Goal: Task Accomplishment & Management: Manage account settings

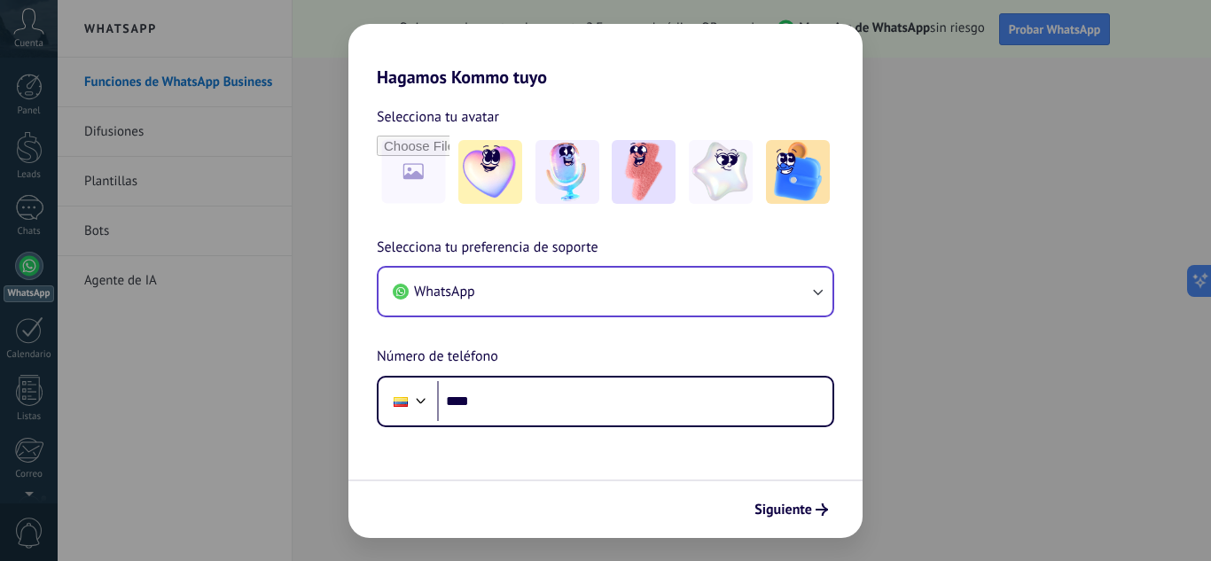
click at [591, 299] on button "WhatsApp" at bounding box center [605, 292] width 454 height 48
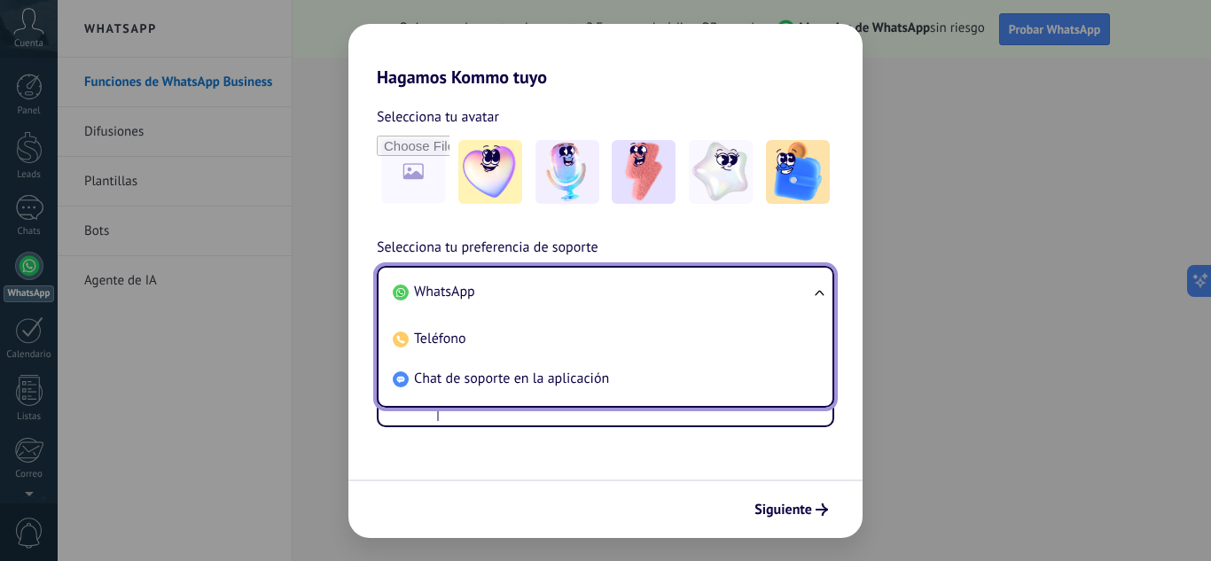
click at [591, 299] on li "WhatsApp" at bounding box center [602, 292] width 433 height 40
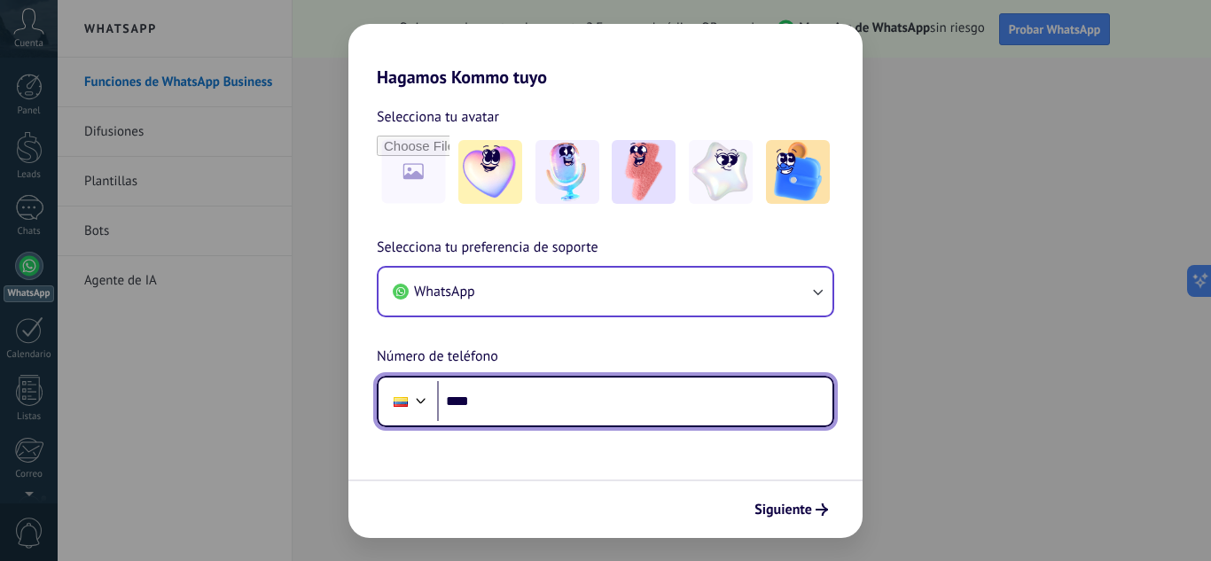
click at [546, 388] on input "****" at bounding box center [634, 401] width 395 height 41
click at [390, 395] on div at bounding box center [401, 401] width 34 height 37
click at [485, 323] on div "Selecciona tu preferencia de soporte WhatsApp Número de teléfono Phone ****" at bounding box center [605, 332] width 514 height 191
click at [548, 408] on input "****" at bounding box center [634, 401] width 395 height 41
type input "**********"
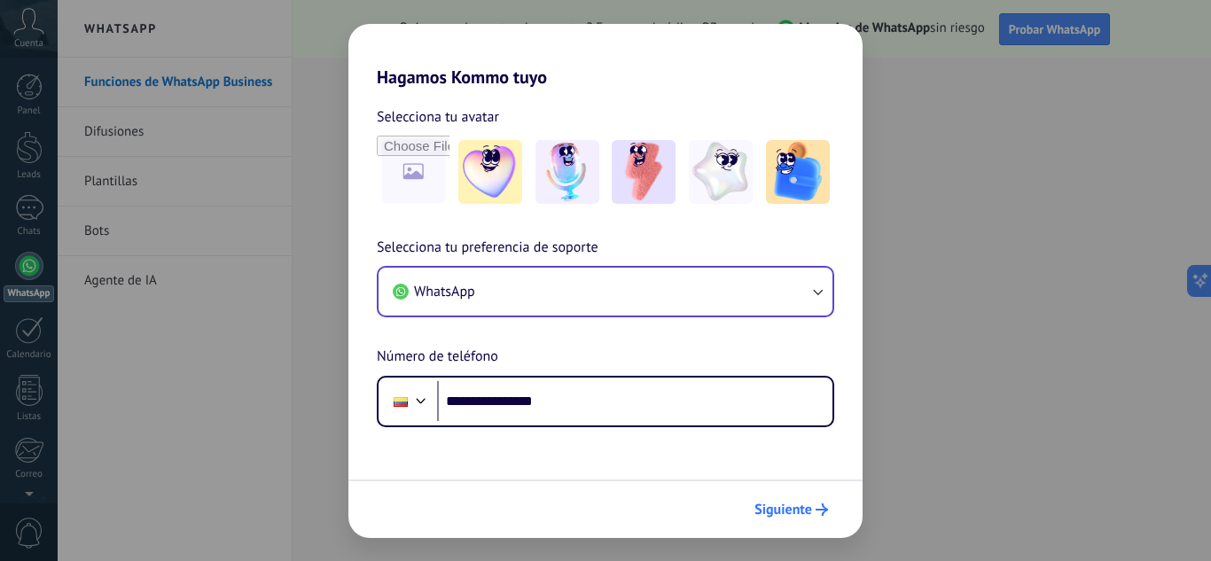
click at [774, 505] on span "Siguiente" at bounding box center [783, 509] width 58 height 12
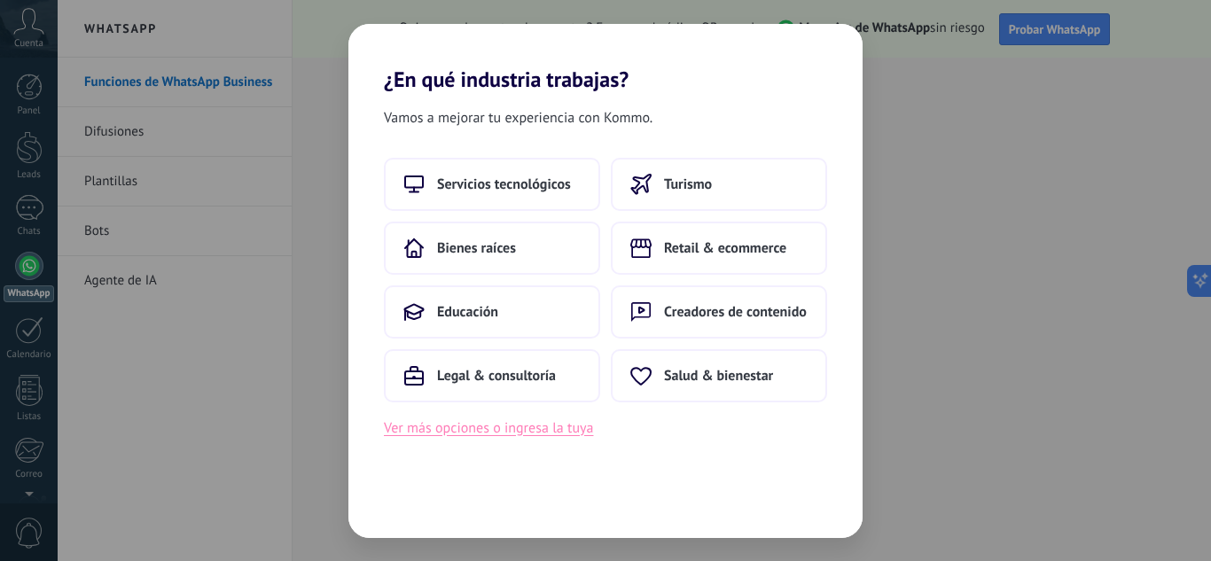
click at [469, 433] on button "Ver más opciones o ingresa la tuya" at bounding box center [488, 428] width 209 height 23
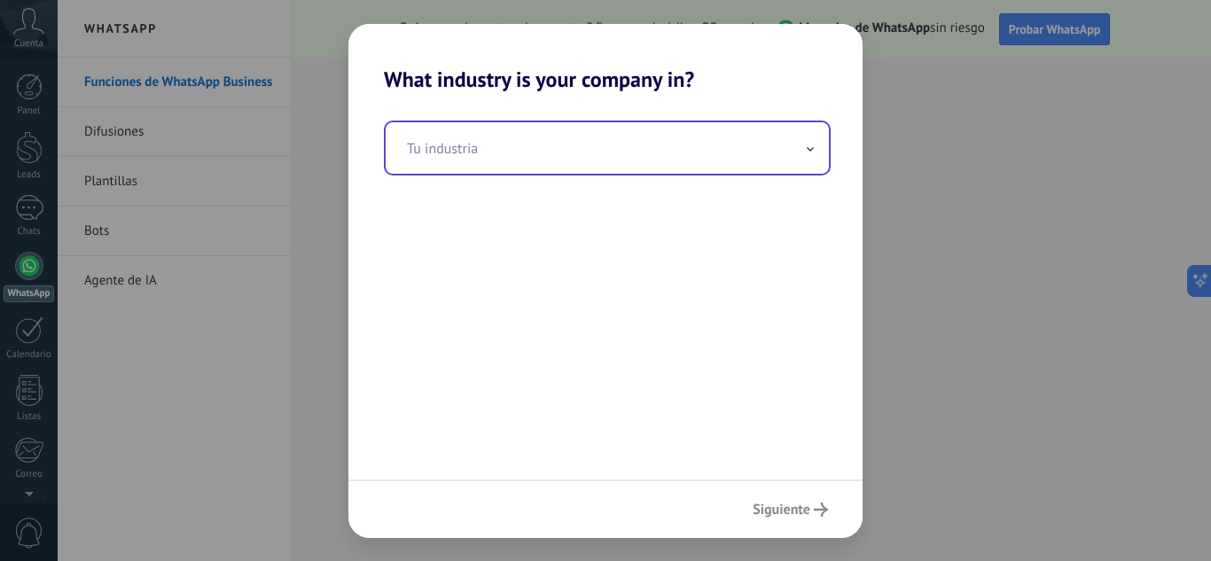
click at [577, 149] on input "text" at bounding box center [607, 147] width 443 height 51
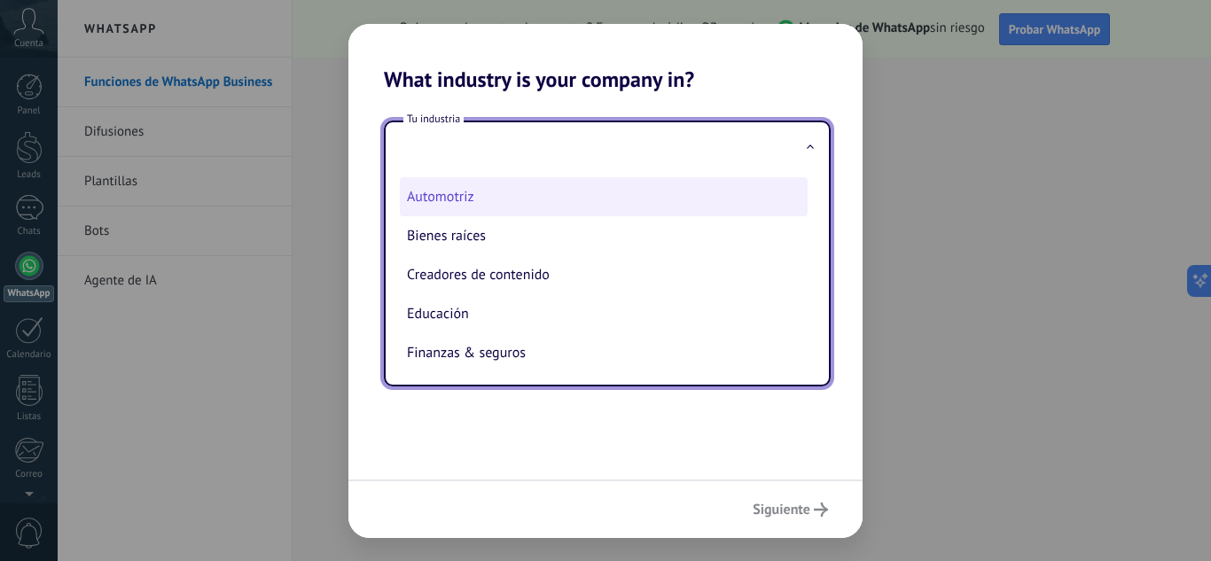
click at [515, 192] on li "Automotriz" at bounding box center [604, 196] width 408 height 39
type input "**********"
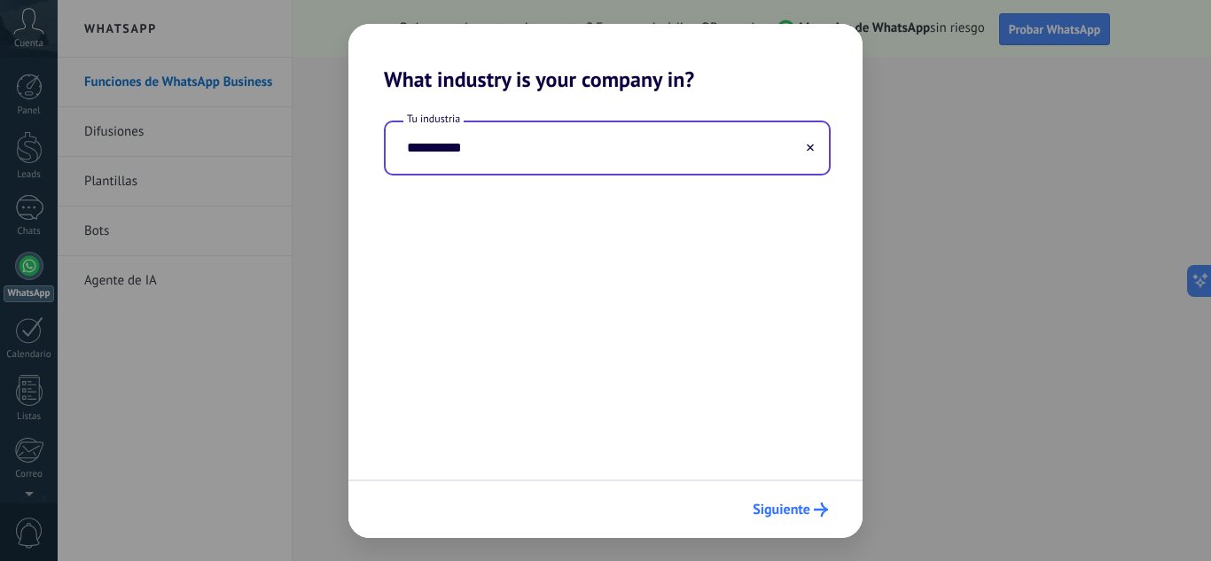
click at [782, 505] on span "Siguiente" at bounding box center [781, 509] width 58 height 12
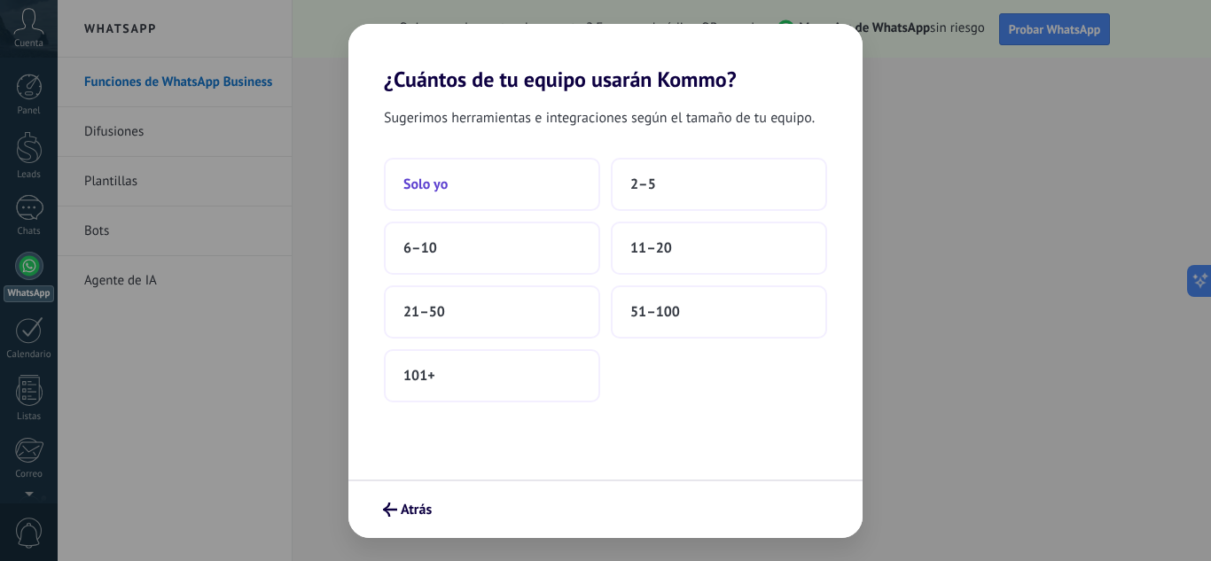
click at [544, 195] on button "Solo yo" at bounding box center [492, 184] width 216 height 53
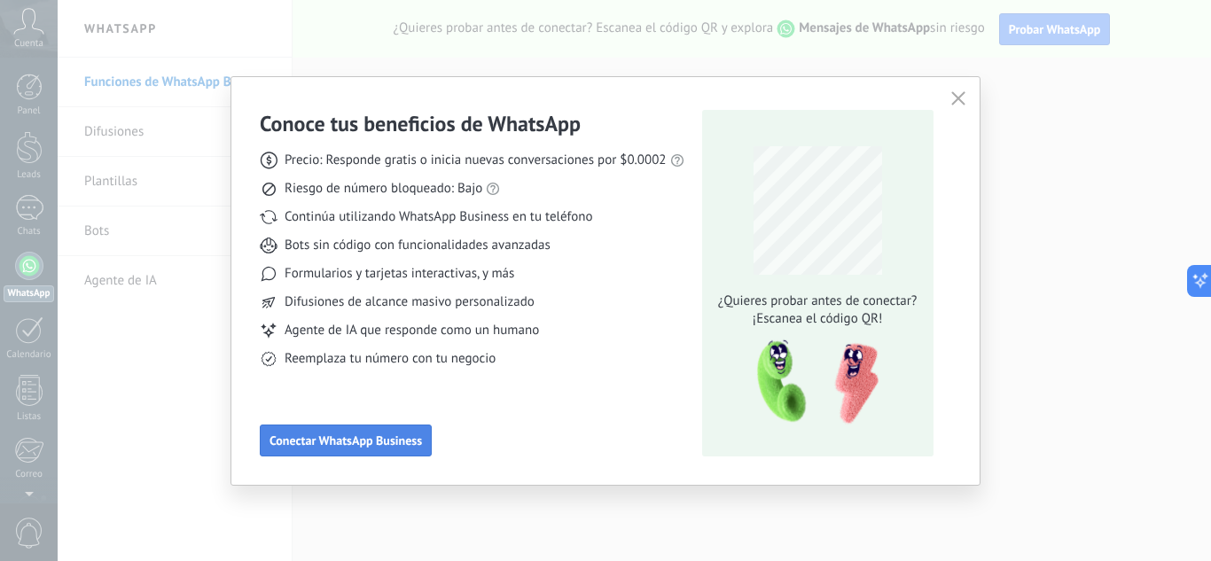
click at [318, 434] on span "Conectar WhatsApp Business" at bounding box center [345, 440] width 152 height 12
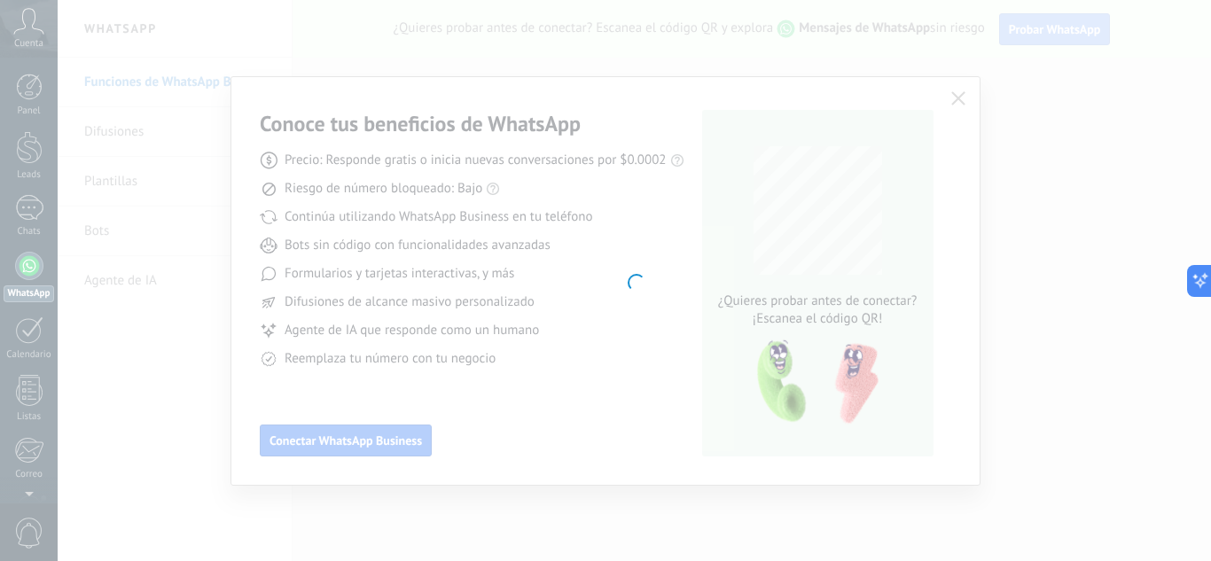
click at [862, 158] on div at bounding box center [634, 280] width 1153 height 561
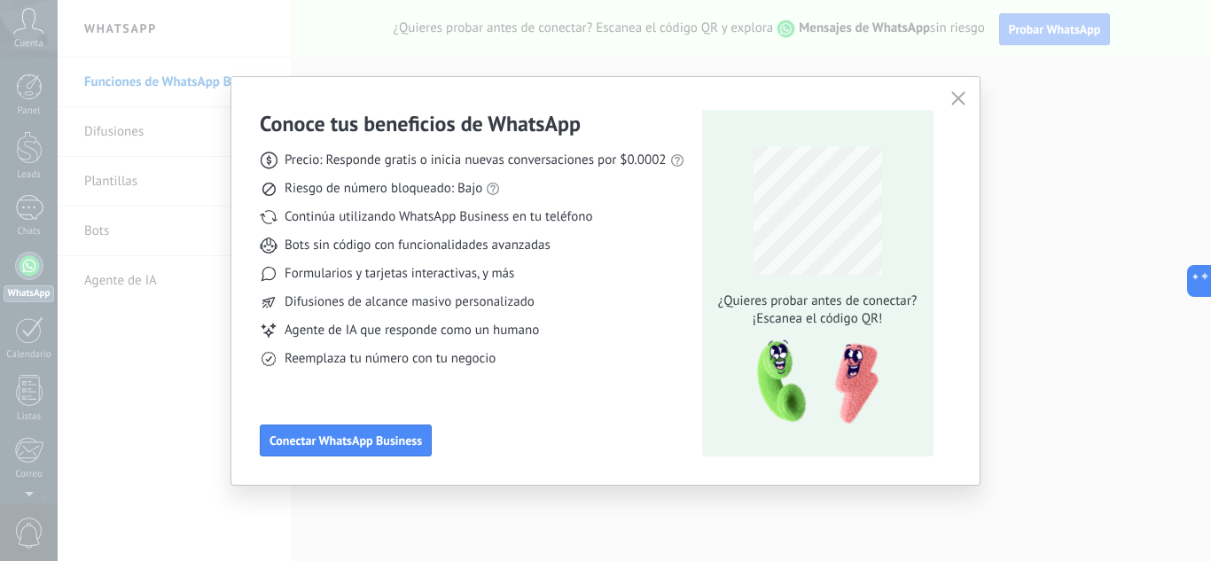
click at [961, 98] on icon "button" at bounding box center [958, 98] width 14 height 14
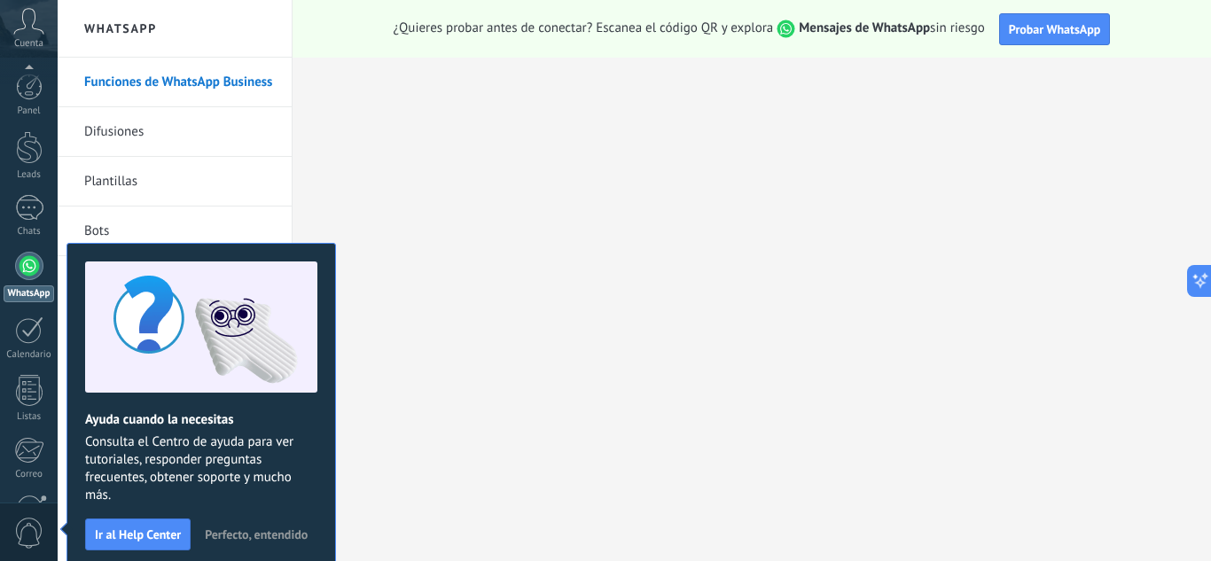
scroll to position [176, 0]
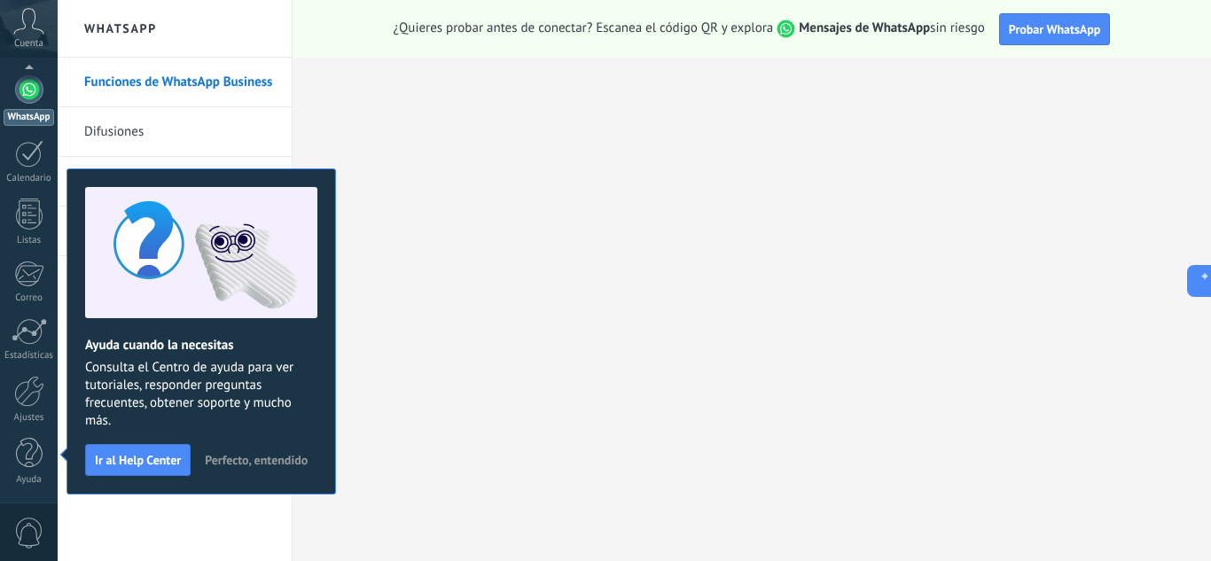
click at [160, 136] on link "Difusiones" at bounding box center [179, 132] width 190 height 50
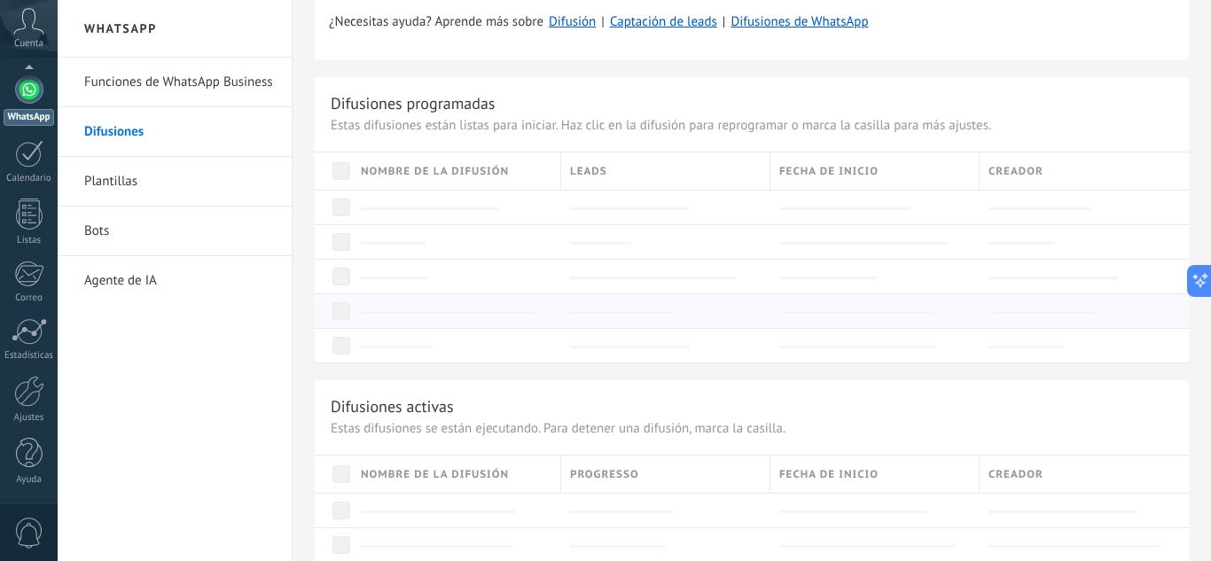
scroll to position [266, 0]
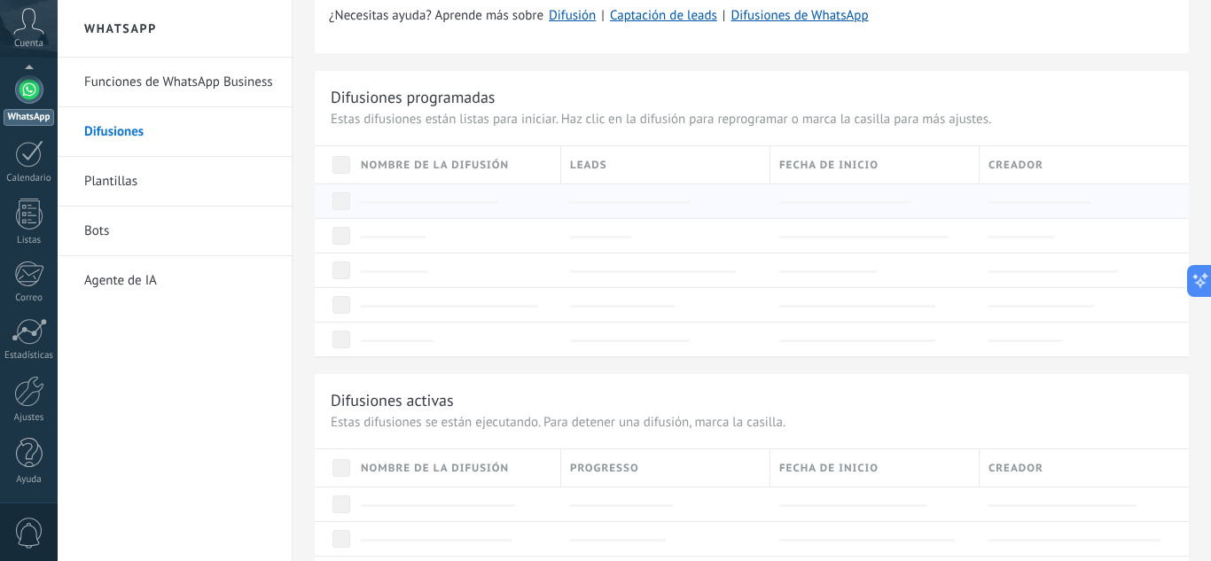
click at [584, 216] on div at bounding box center [661, 201] width 200 height 34
drag, startPoint x: 727, startPoint y: 201, endPoint x: 758, endPoint y: 203, distance: 31.1
click at [732, 201] on div at bounding box center [665, 201] width 191 height 17
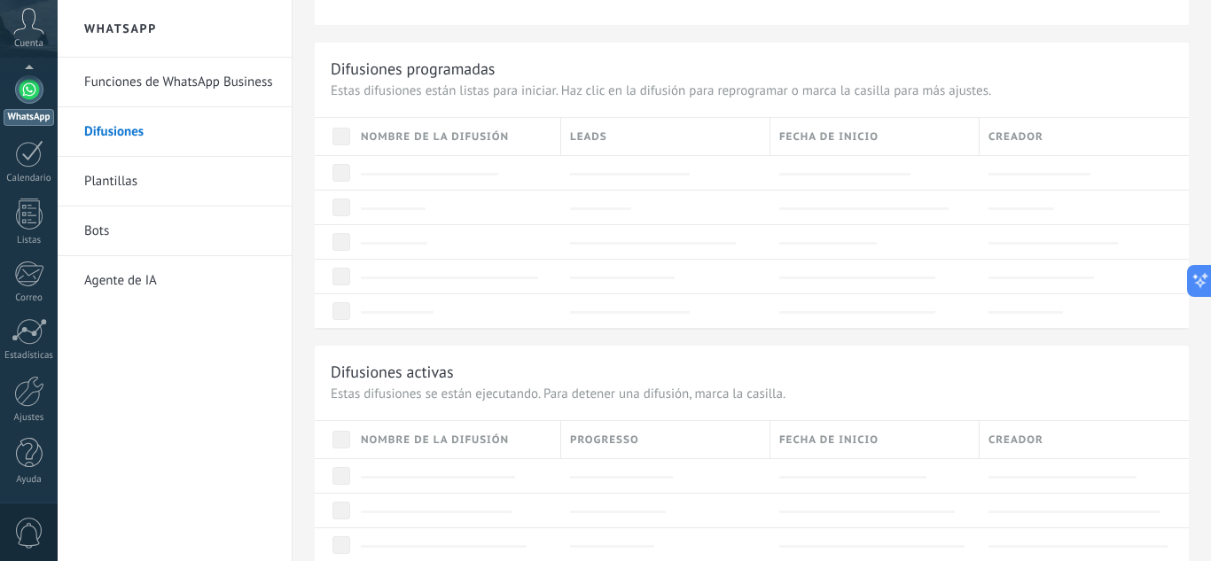
scroll to position [89, 0]
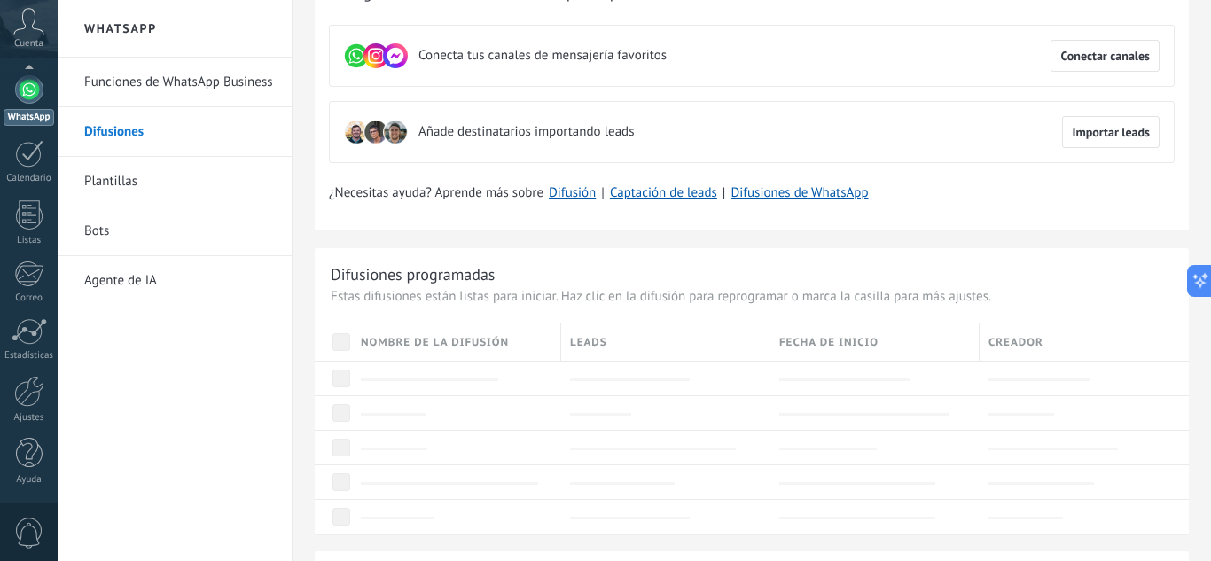
click at [37, 101] on div at bounding box center [29, 89] width 28 height 28
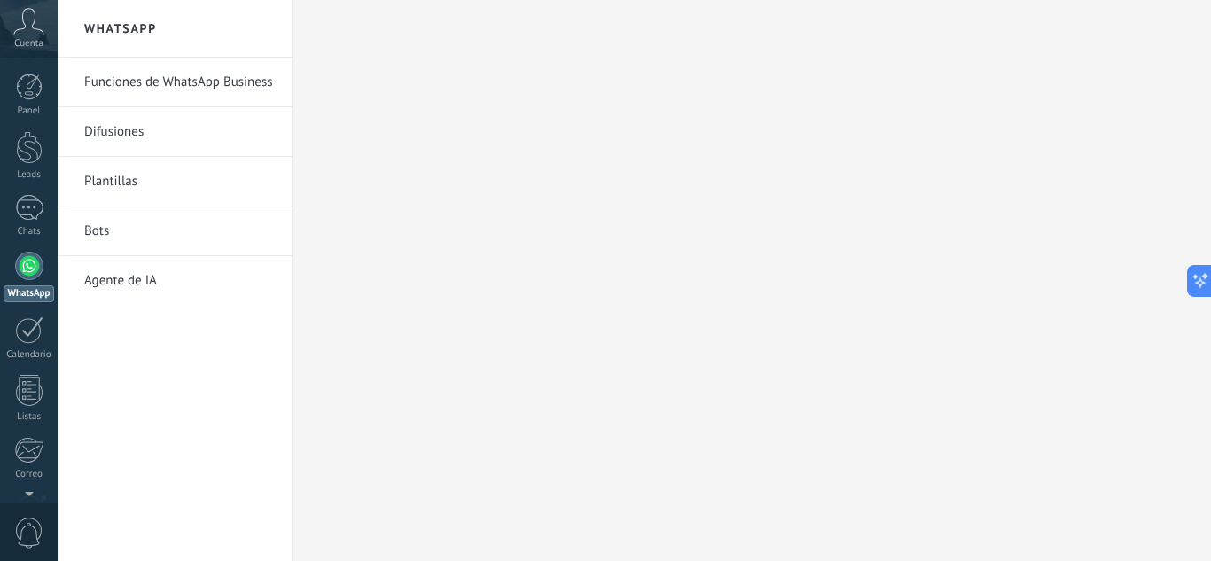
click at [102, 121] on link "Difusiones" at bounding box center [179, 132] width 190 height 50
click at [136, 182] on link "Plantillas" at bounding box center [179, 182] width 190 height 50
click at [39, 79] on div at bounding box center [29, 87] width 27 height 27
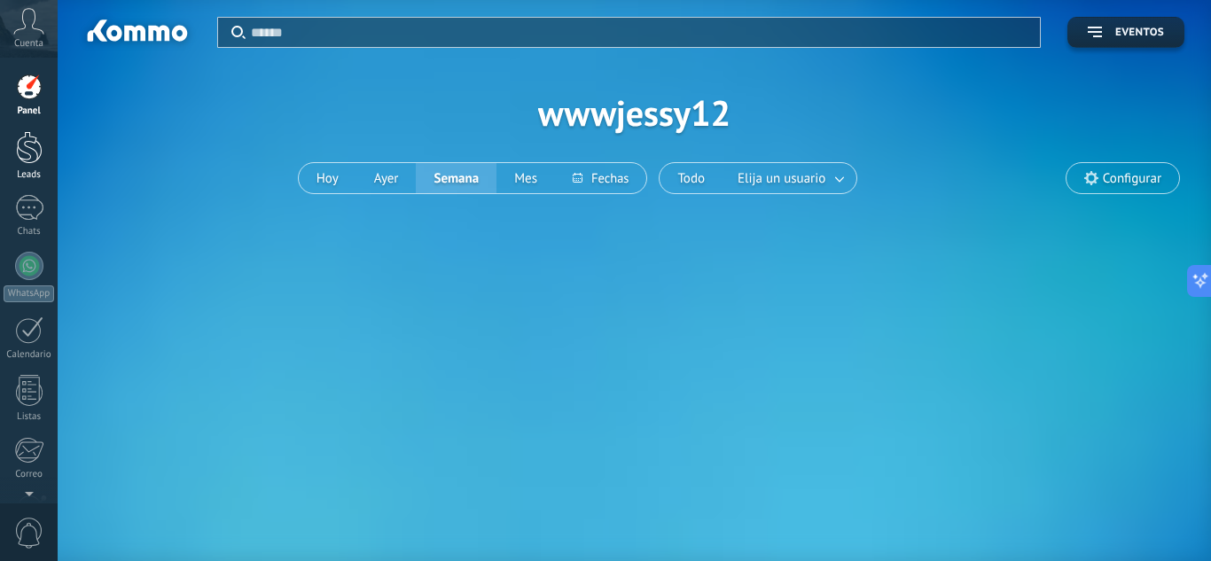
click at [14, 153] on link "Leads" at bounding box center [29, 156] width 58 height 50
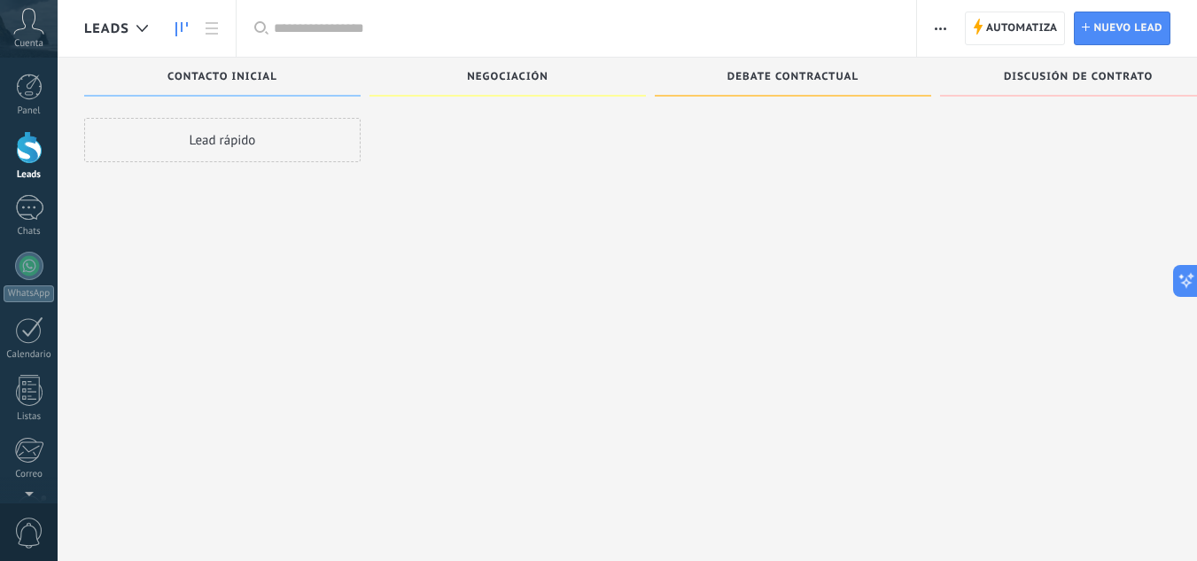
click at [313, 148] on div "Lead rápido" at bounding box center [222, 140] width 277 height 44
click at [36, 194] on div "Panel Leads Chats WhatsApp Clientes" at bounding box center [29, 377] width 58 height 606
click at [31, 199] on div at bounding box center [29, 208] width 28 height 26
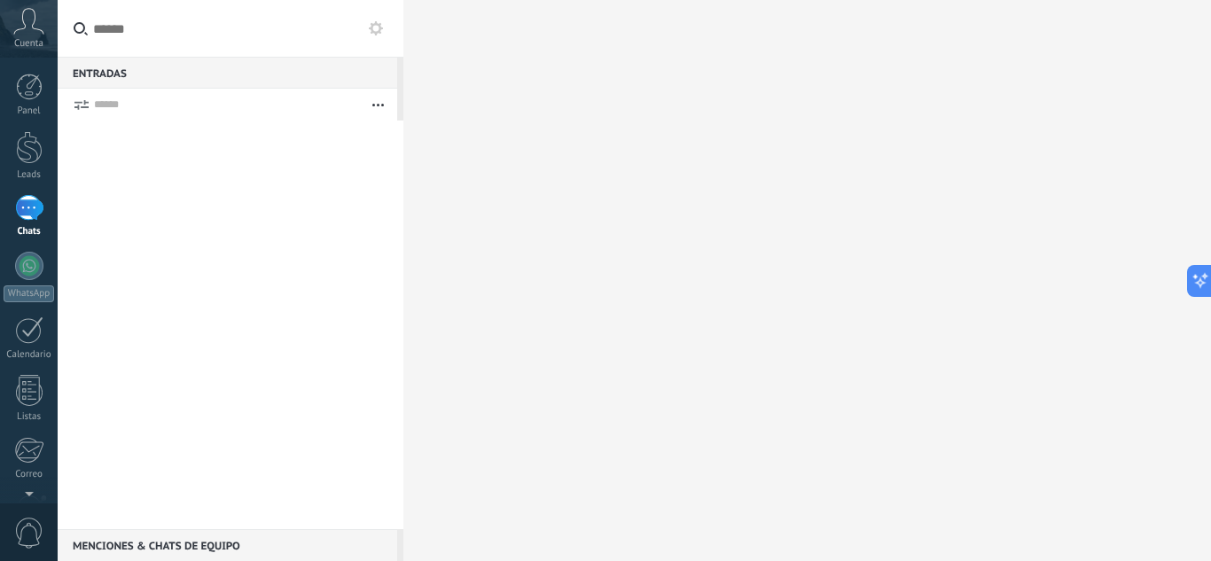
click at [222, 93] on div at bounding box center [226, 105] width 265 height 32
click at [34, 259] on div at bounding box center [29, 266] width 28 height 28
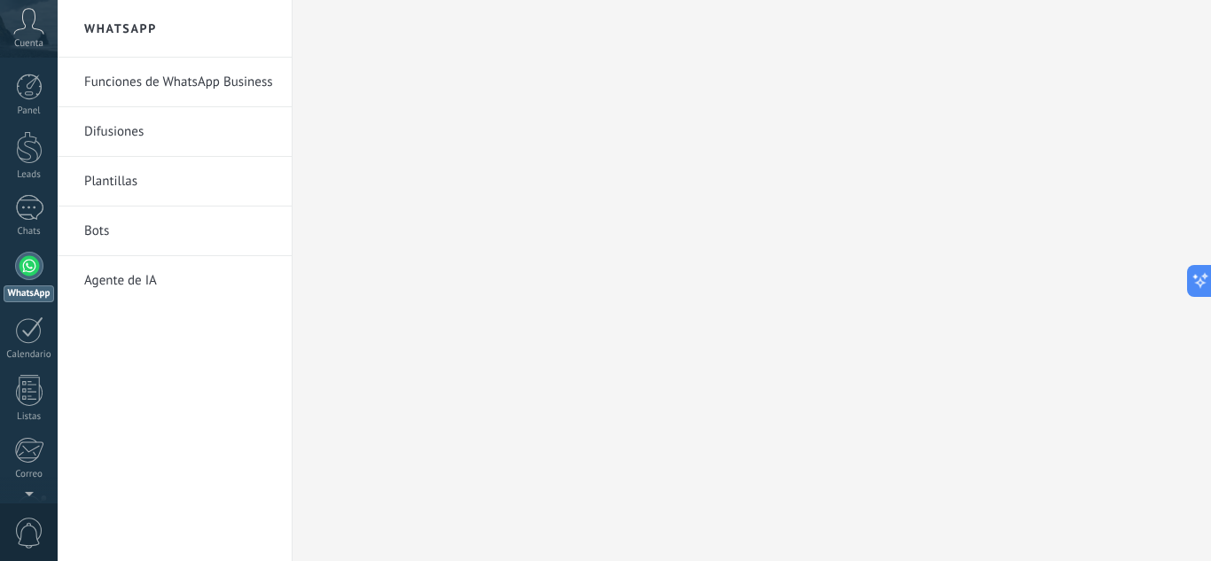
click at [144, 222] on link "Bots" at bounding box center [179, 232] width 190 height 50
click at [145, 213] on link "Bots" at bounding box center [179, 232] width 190 height 50
click at [190, 185] on link "Plantillas" at bounding box center [179, 182] width 190 height 50
click at [160, 75] on link "Funciones de WhatsApp Business" at bounding box center [179, 83] width 190 height 50
click at [1210, 281] on icon at bounding box center [1211, 281] width 12 height 12
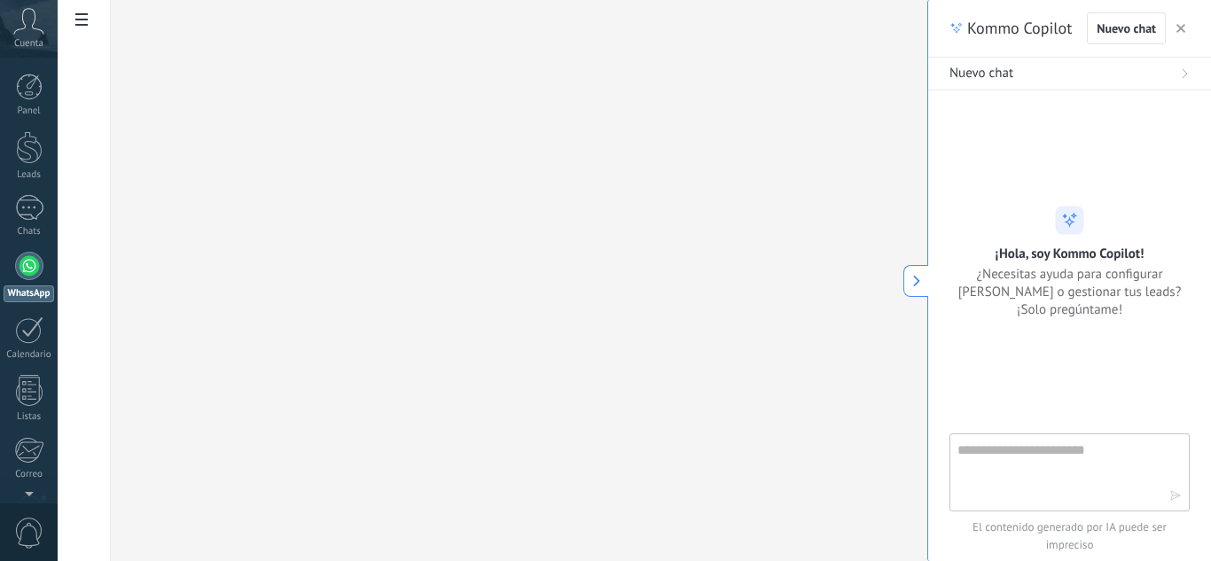
click at [1026, 457] on textarea at bounding box center [1056, 472] width 199 height 64
type textarea "**********"
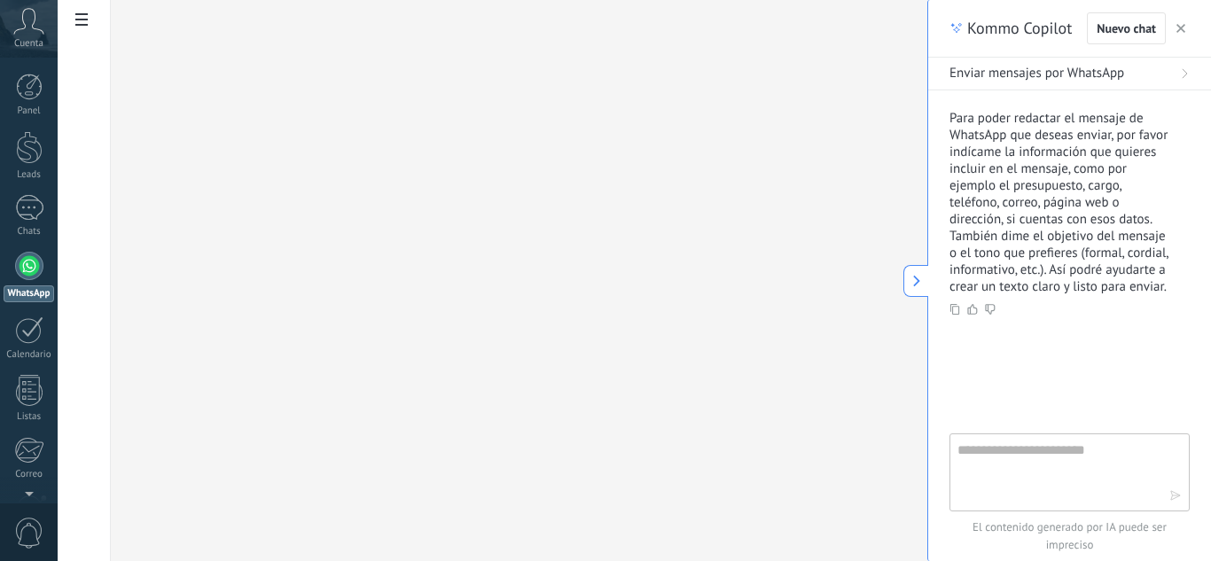
scroll to position [112, 0]
click at [13, 263] on link "WhatsApp" at bounding box center [29, 277] width 58 height 51
click at [903, 283] on button at bounding box center [915, 281] width 25 height 32
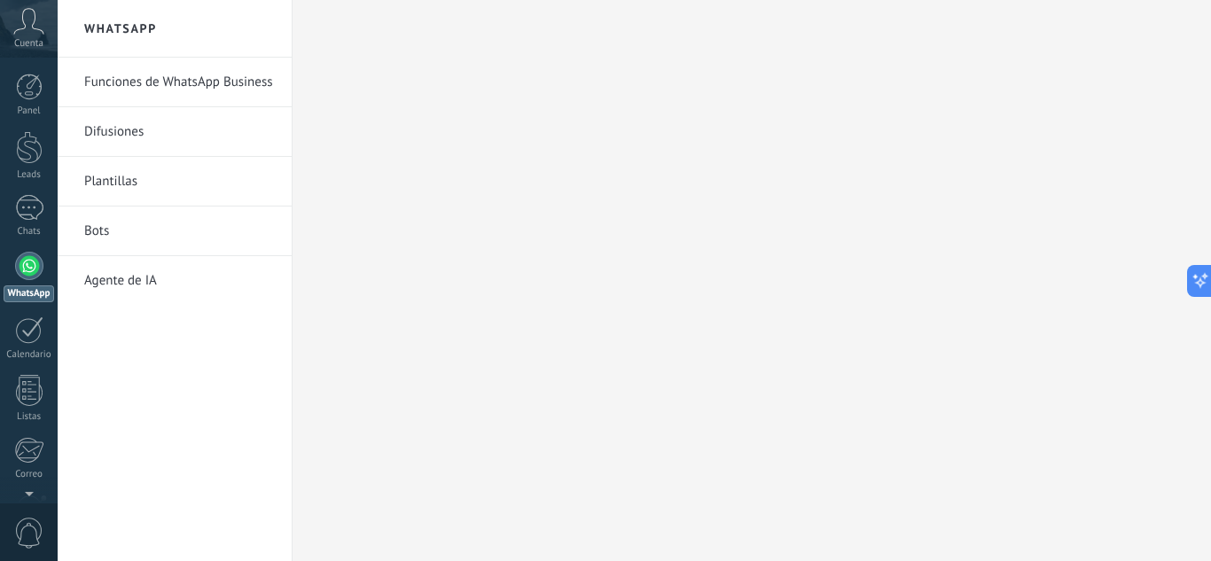
click at [158, 124] on link "Difusiones" at bounding box center [179, 132] width 190 height 50
drag, startPoint x: 176, startPoint y: 26, endPoint x: 121, endPoint y: 22, distance: 55.1
click at [175, 25] on h2 "WhatsApp" at bounding box center [175, 29] width 190 height 58
drag, startPoint x: 121, startPoint y: 22, endPoint x: 90, endPoint y: 32, distance: 32.5
click at [121, 22] on h2 "WhatsApp" at bounding box center [175, 29] width 190 height 58
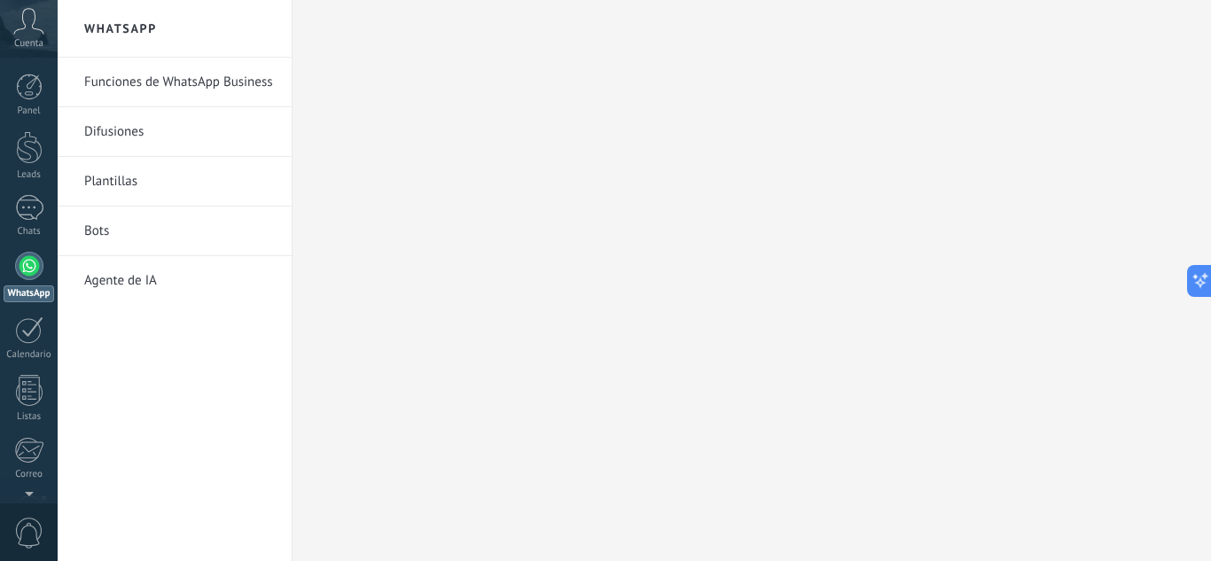
click at [37, 38] on span "Cuenta" at bounding box center [28, 44] width 29 height 12
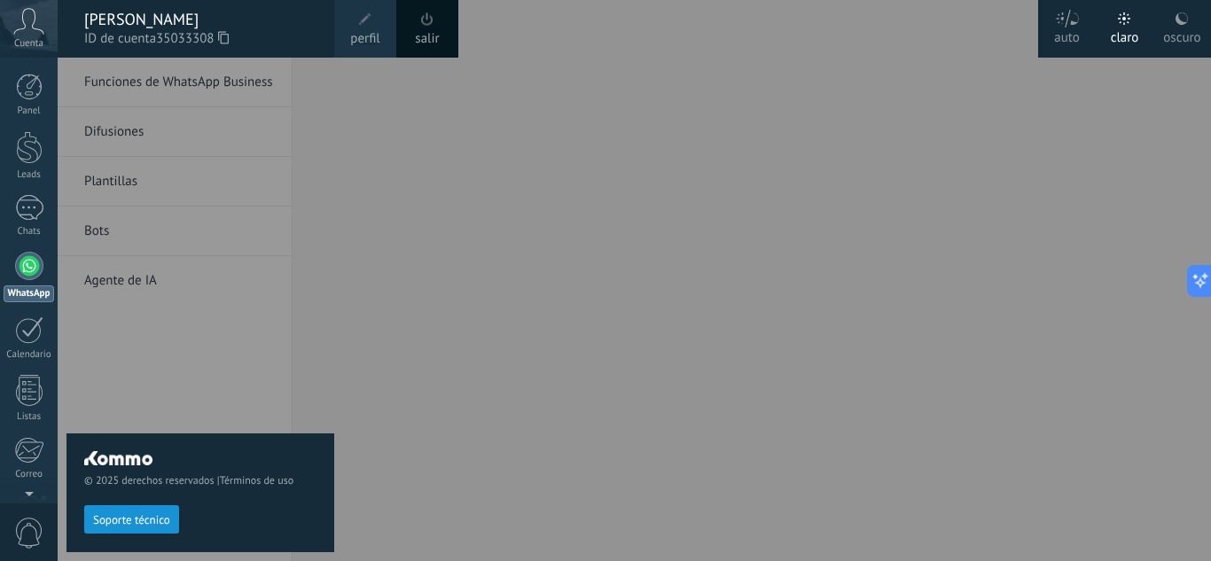
click at [159, 521] on span "Soporte técnico" at bounding box center [131, 520] width 77 height 12
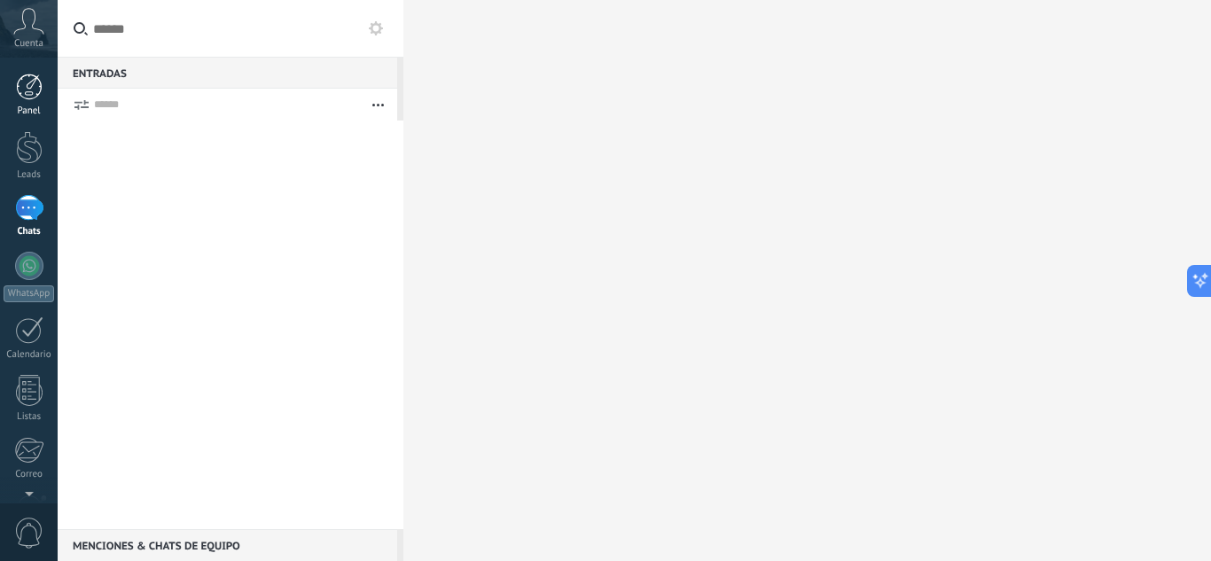
click at [18, 102] on link "Panel" at bounding box center [29, 95] width 58 height 43
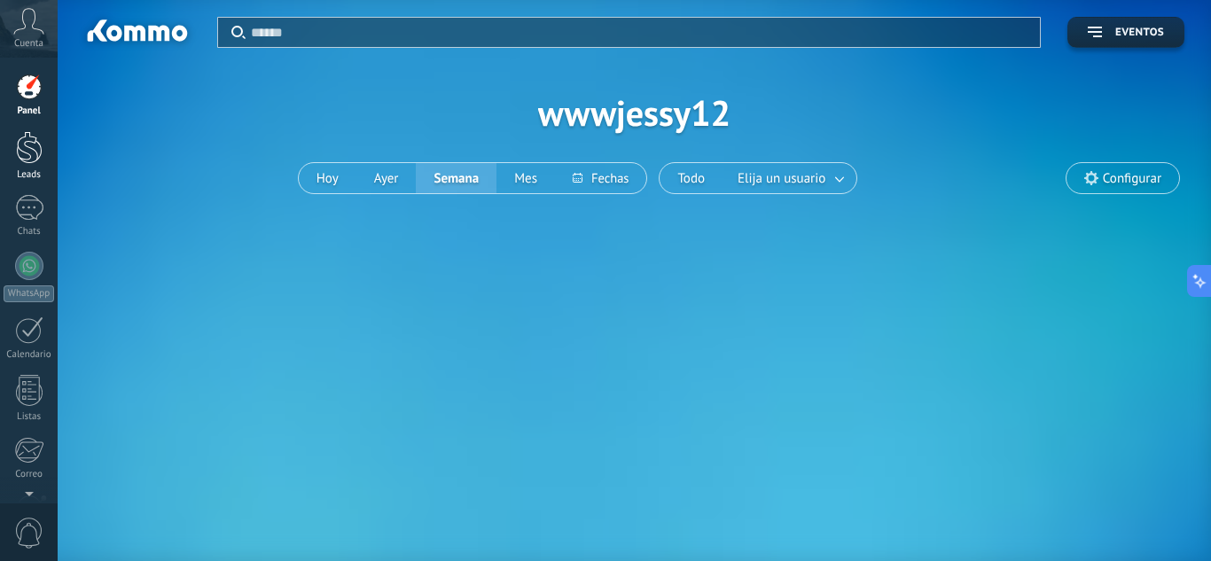
click at [30, 149] on div at bounding box center [29, 147] width 27 height 33
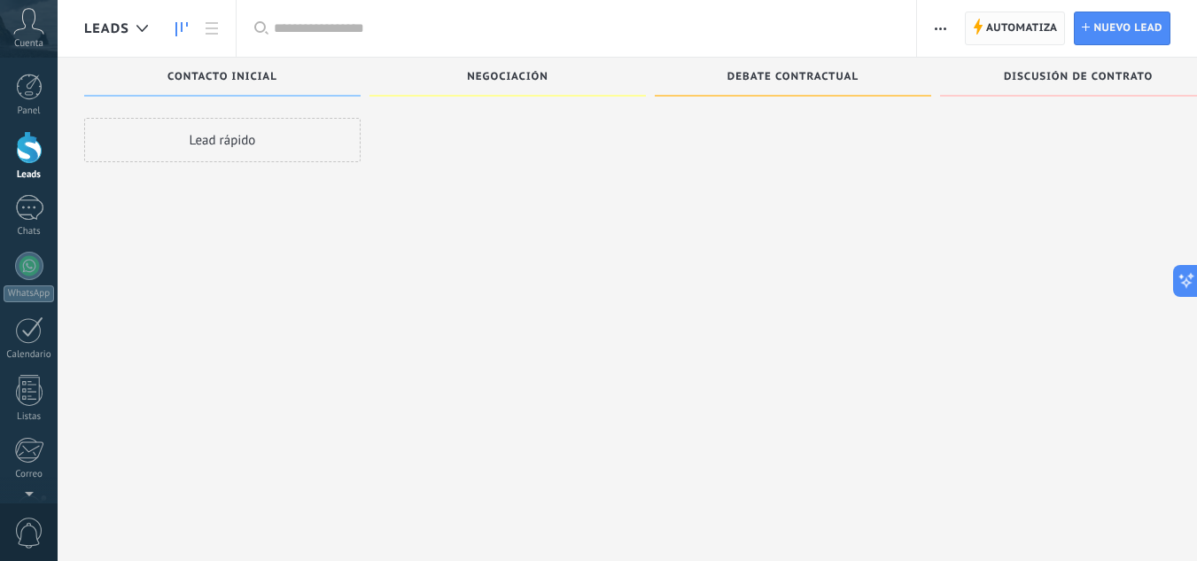
click at [1065, 28] on span "Automatiza Automatiza" at bounding box center [1015, 29] width 101 height 34
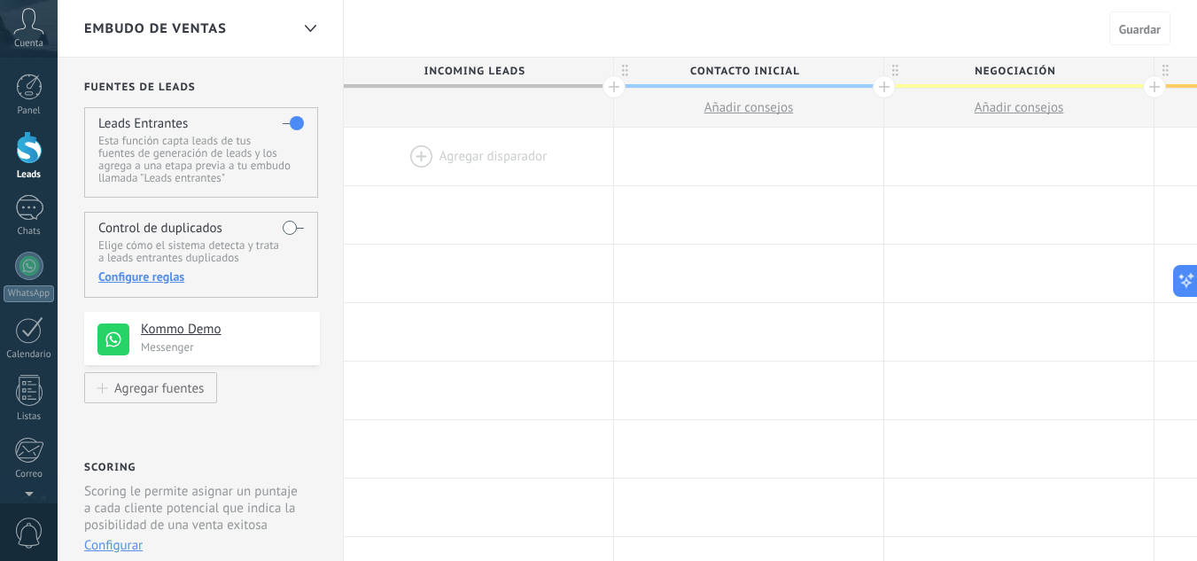
click at [542, 138] on div at bounding box center [478, 157] width 269 height 58
click at [523, 166] on div at bounding box center [478, 157] width 269 height 58
click at [685, 157] on div at bounding box center [748, 157] width 269 height 58
click at [13, 89] on link "Panel" at bounding box center [29, 95] width 58 height 43
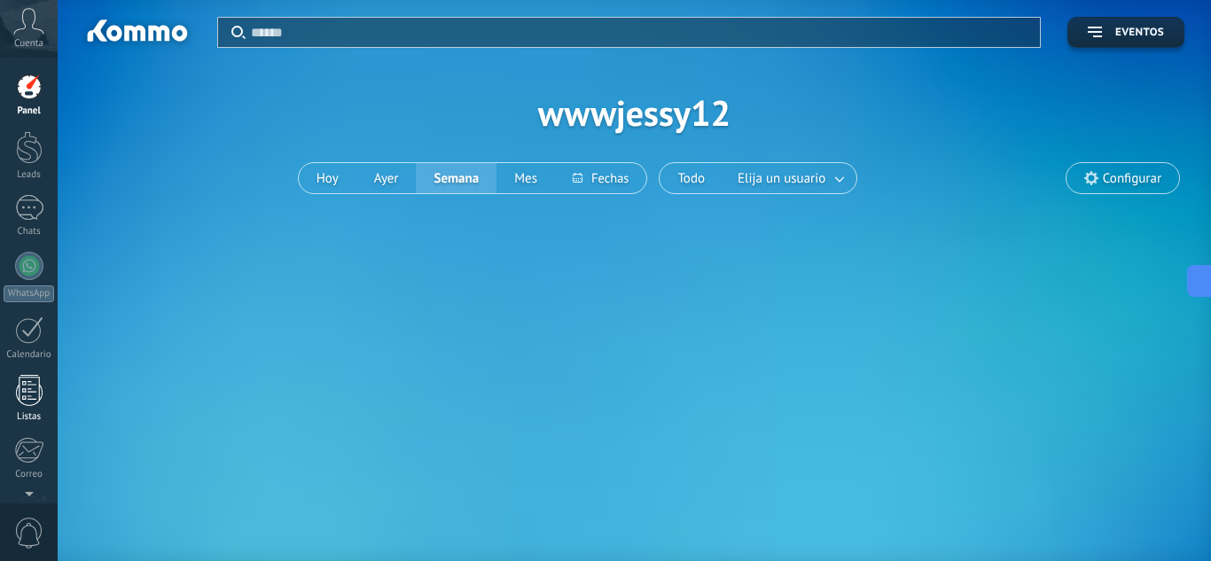
click at [19, 388] on div at bounding box center [29, 390] width 27 height 31
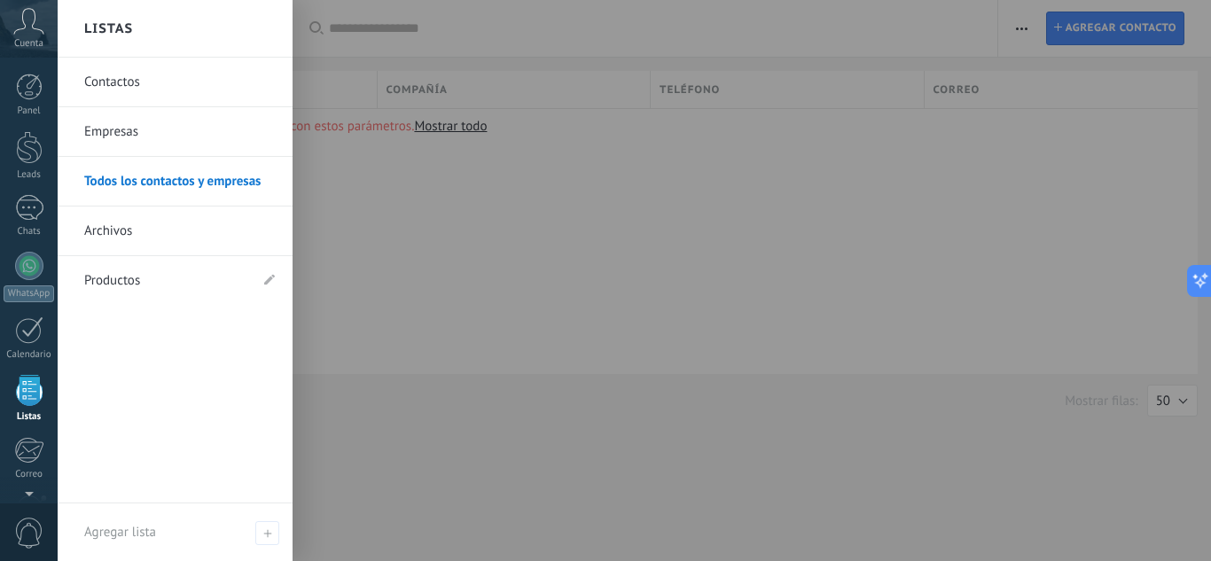
click at [244, 89] on link "Contactos" at bounding box center [179, 83] width 191 height 50
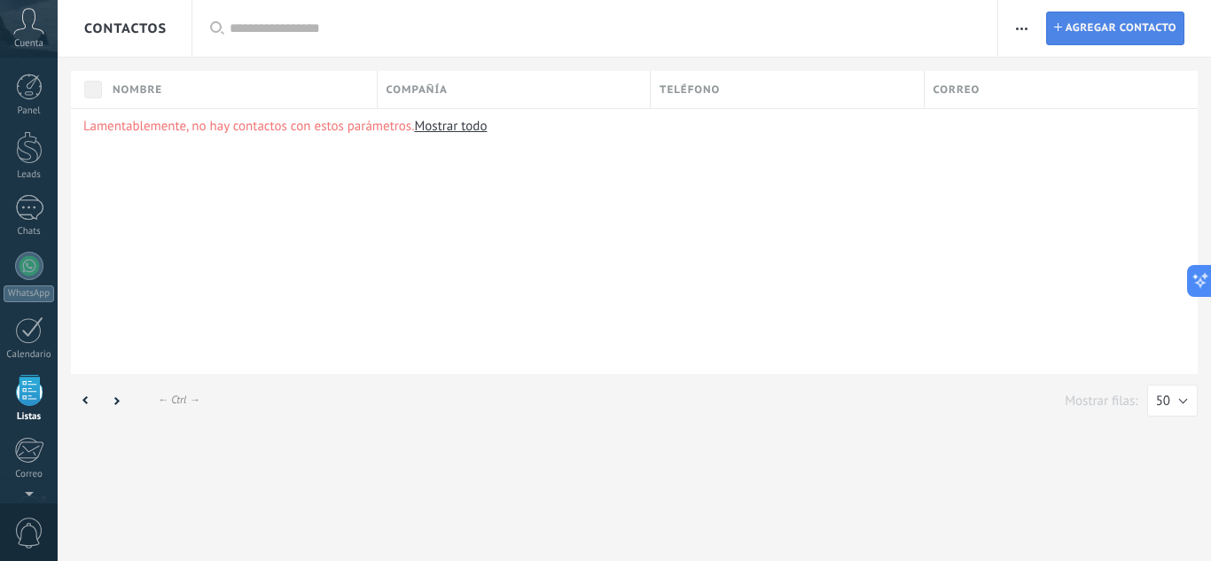
click at [1087, 32] on span "Agregar contacto" at bounding box center [1120, 28] width 111 height 32
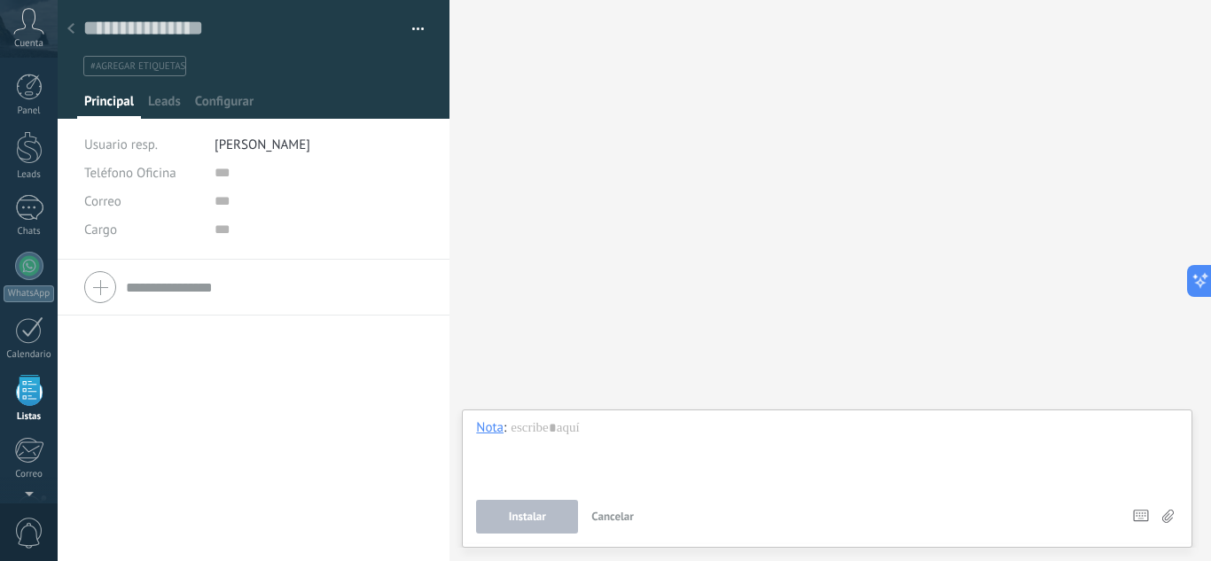
click at [101, 294] on div at bounding box center [253, 287] width 339 height 44
drag, startPoint x: 550, startPoint y: 243, endPoint x: 316, endPoint y: 146, distance: 253.1
click at [547, 238] on div "Buscar Carga más Participantes:" at bounding box center [829, 280] width 761 height 561
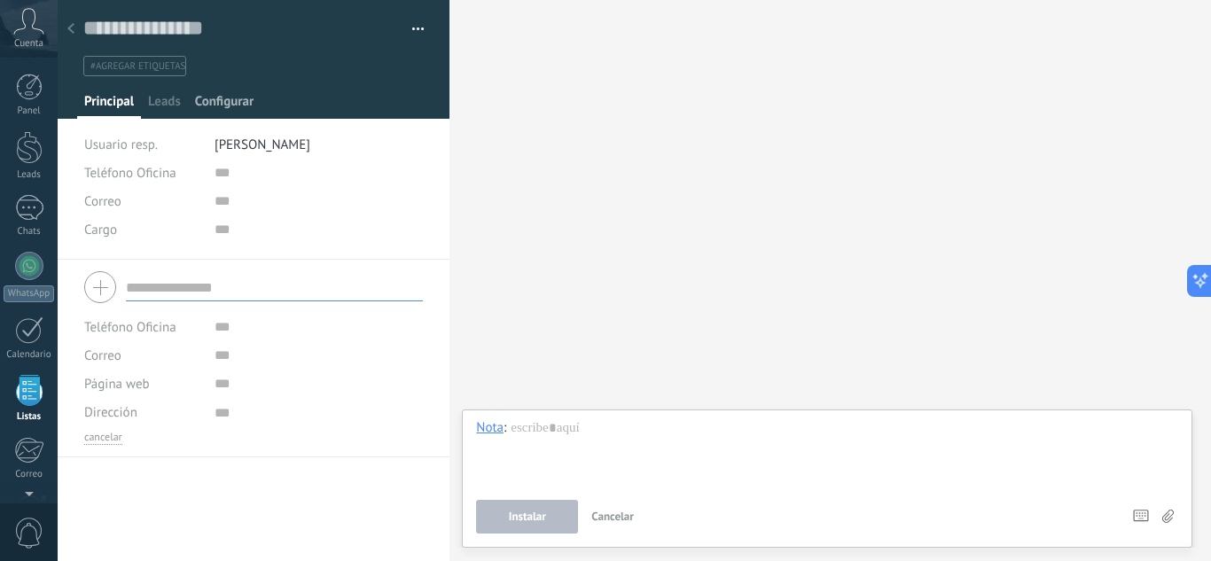
click at [238, 105] on span "Configurar" at bounding box center [224, 106] width 58 height 26
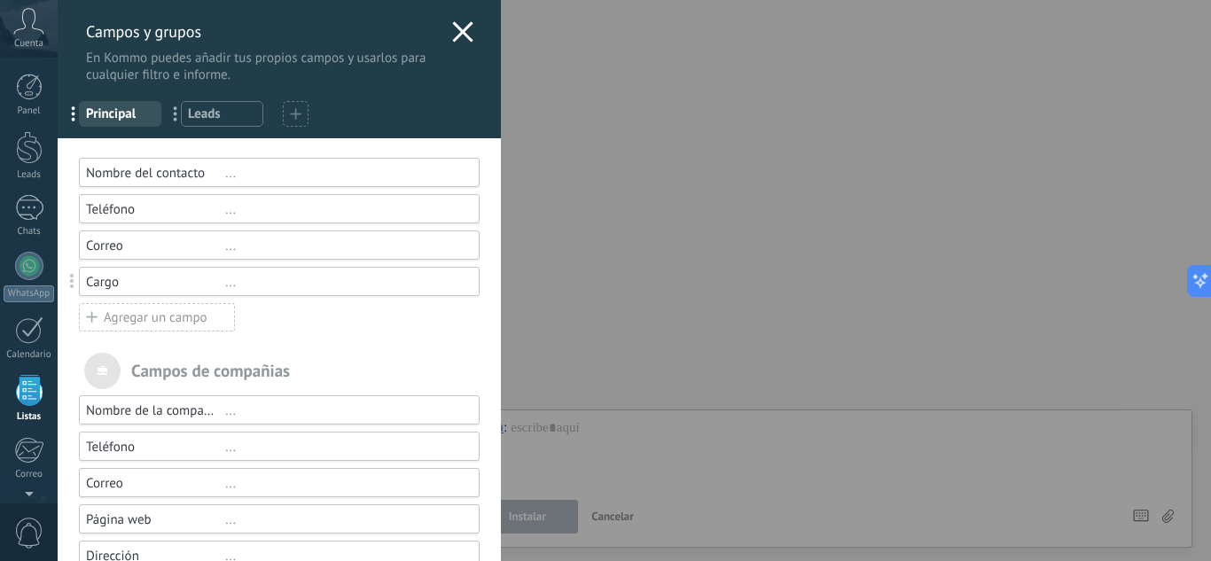
click at [452, 31] on icon at bounding box center [462, 31] width 21 height 21
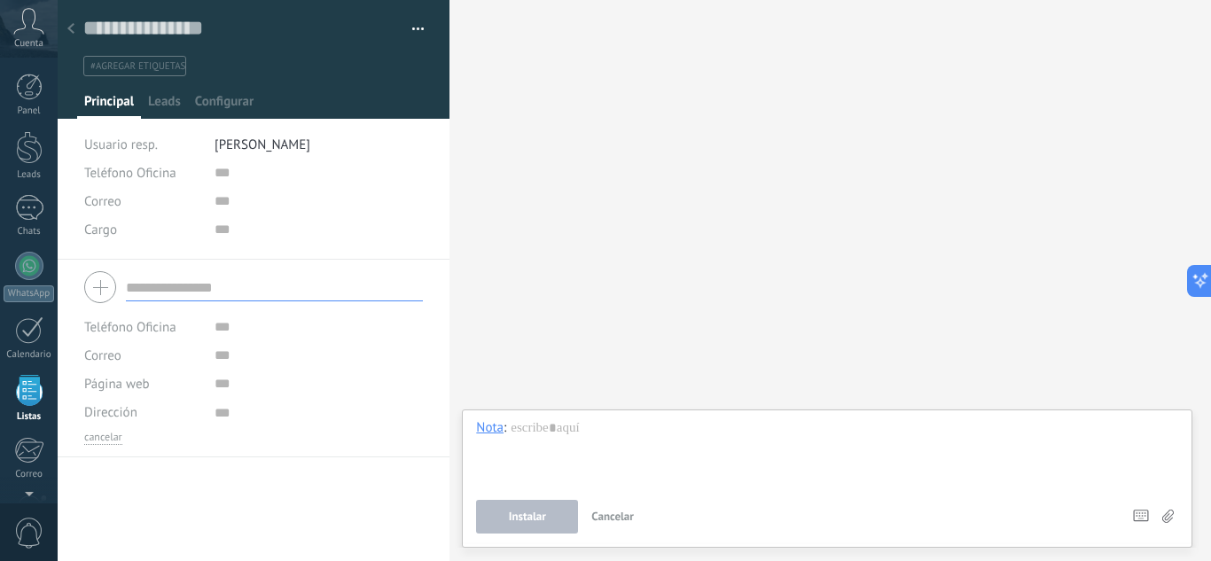
click at [270, 255] on div "Teléfono Oficina Ofic. directo Celular Fax Casa Otro Teléfono Oficina Llamar Co…" at bounding box center [253, 209] width 339 height 101
click at [72, 34] on icon at bounding box center [70, 28] width 7 height 11
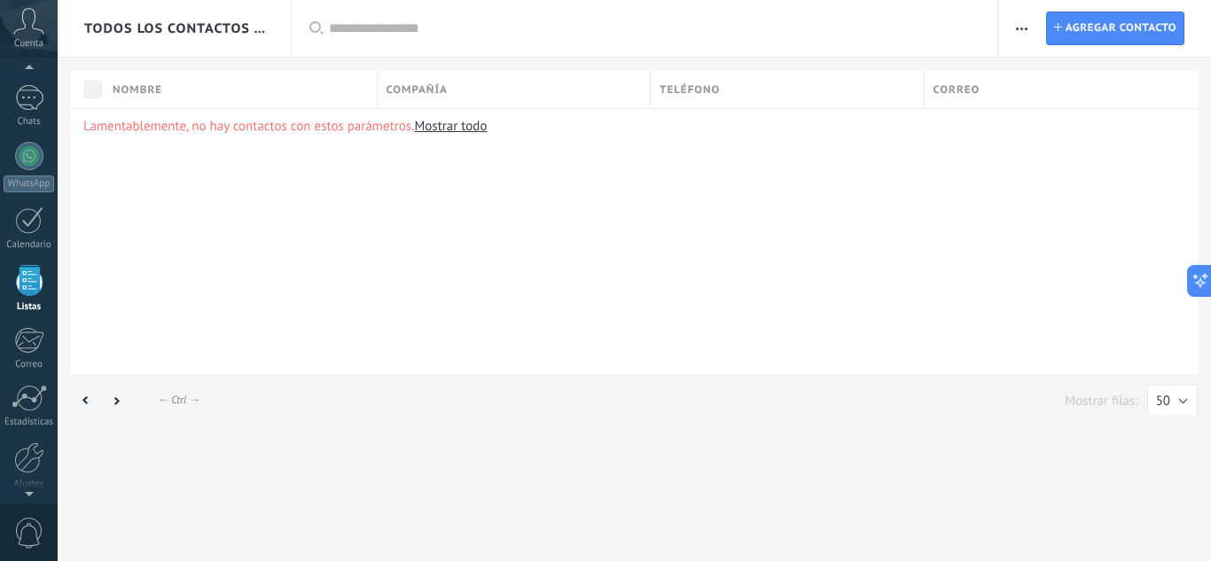
click at [550, 36] on input "text" at bounding box center [654, 28] width 651 height 19
click at [1027, 24] on span "button" at bounding box center [1022, 29] width 12 height 34
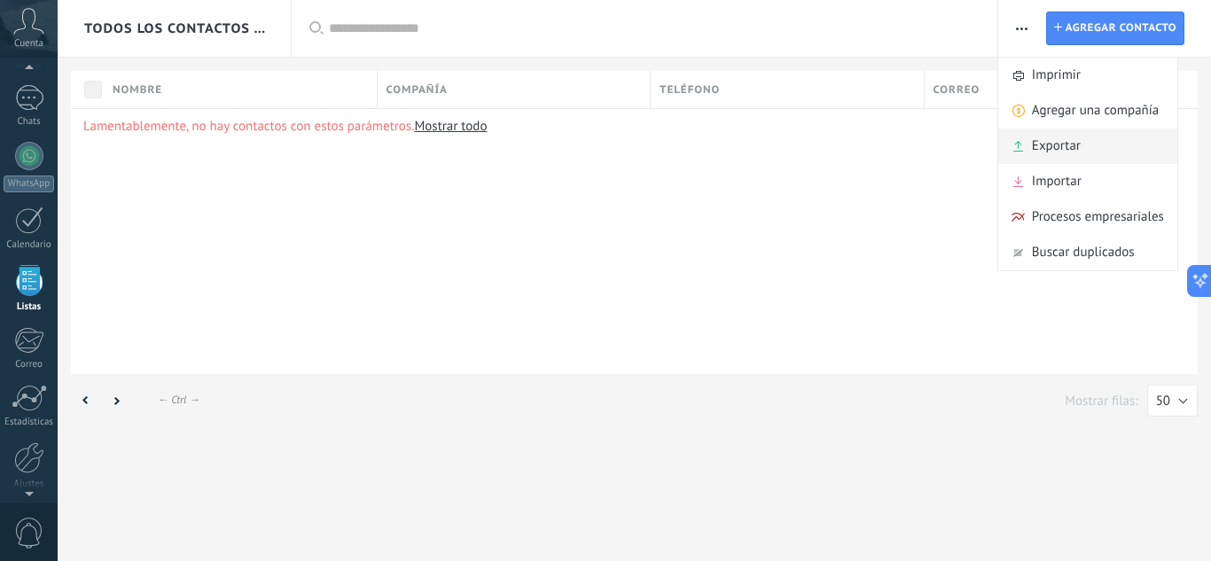
click at [1054, 147] on span "Exportar" at bounding box center [1056, 146] width 49 height 35
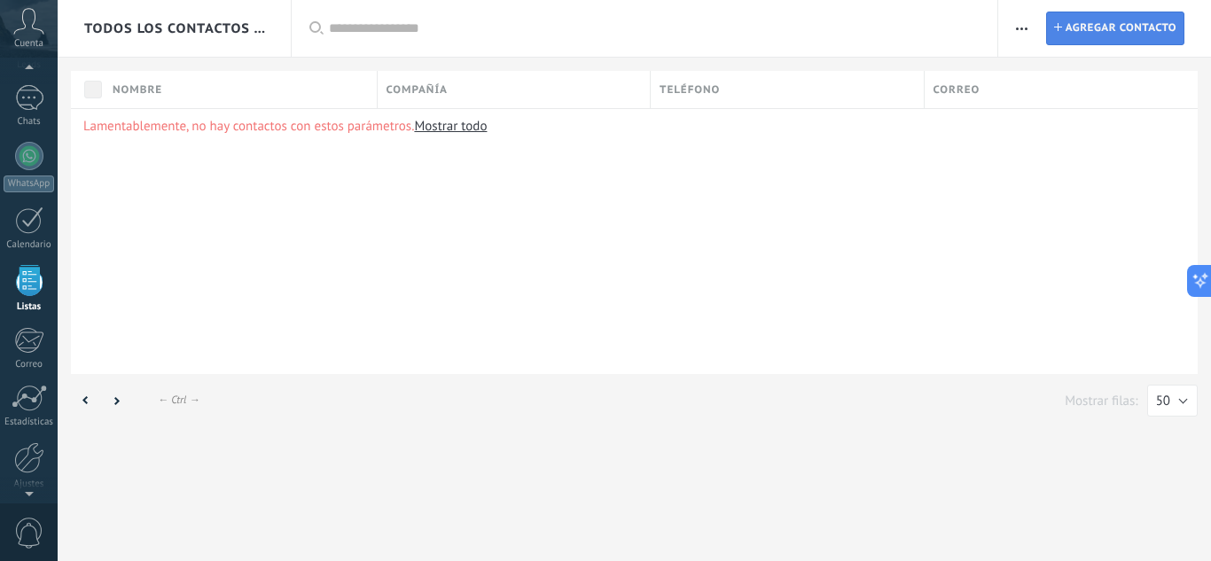
click at [1081, 32] on span "Agregar contacto" at bounding box center [1120, 28] width 111 height 32
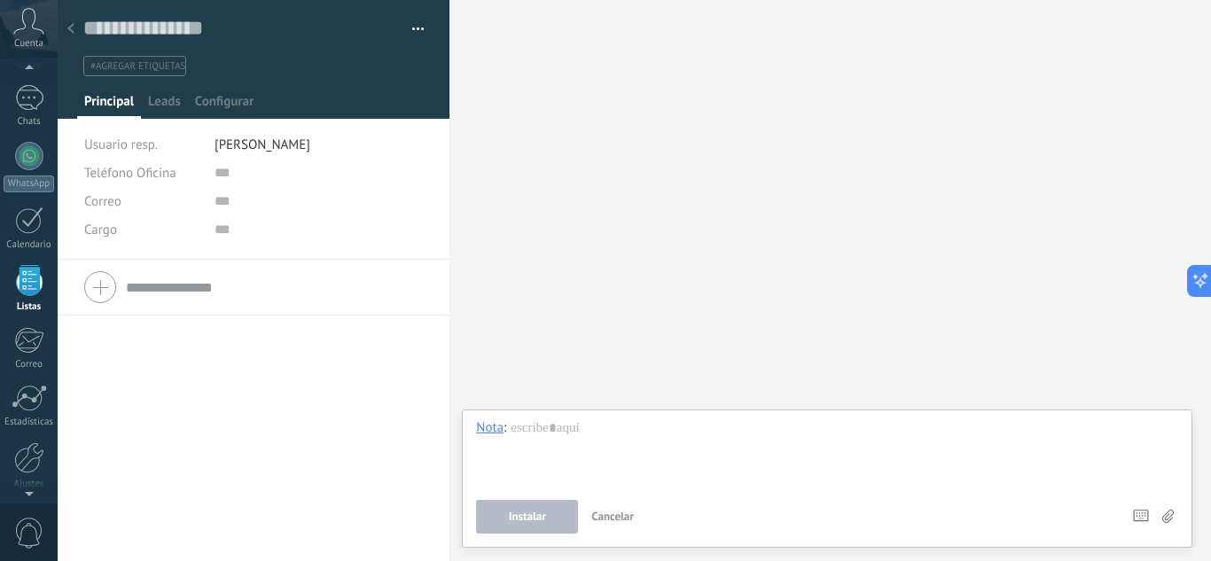
click at [76, 31] on div at bounding box center [70, 29] width 25 height 35
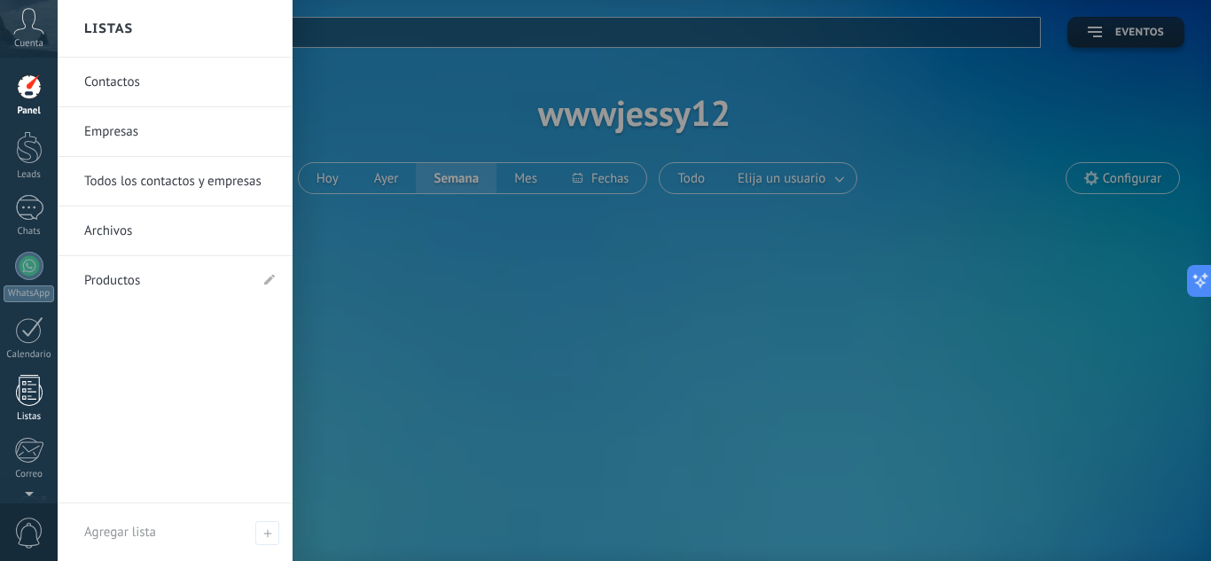
click at [29, 381] on div at bounding box center [29, 390] width 27 height 31
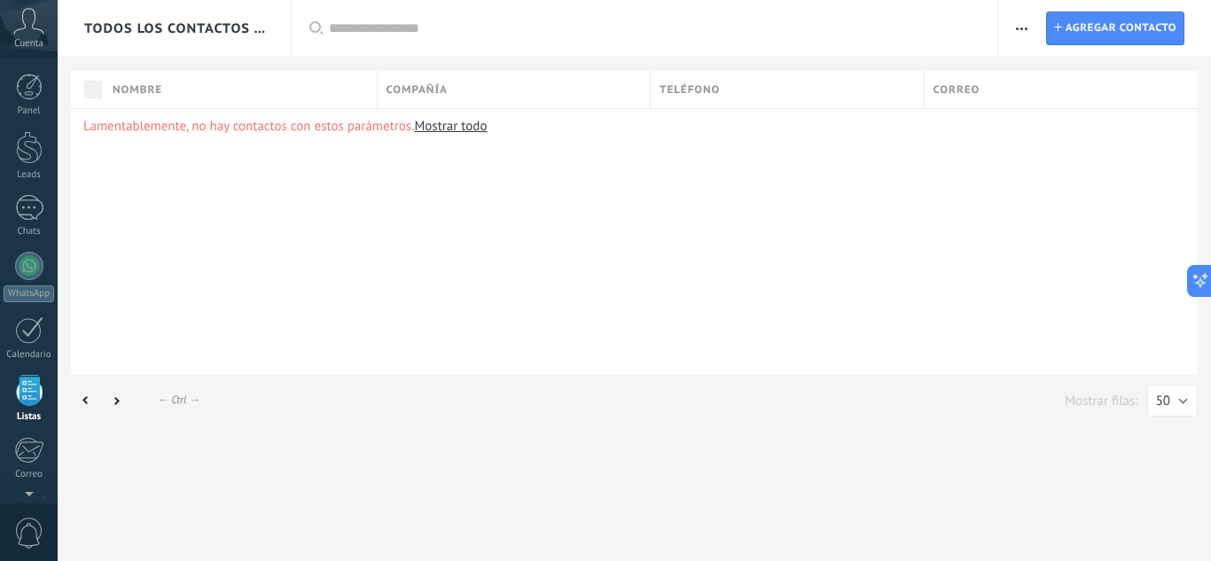
scroll to position [110, 0]
click at [1017, 25] on span "button" at bounding box center [1022, 29] width 12 height 34
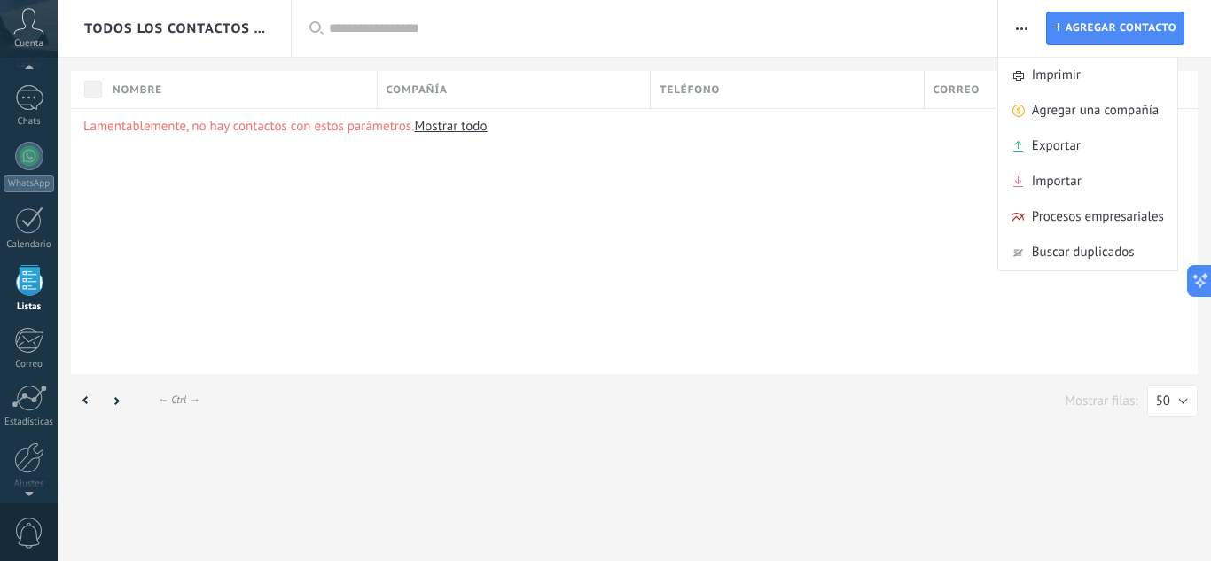
click at [1042, 177] on span "Importar" at bounding box center [1057, 181] width 50 height 35
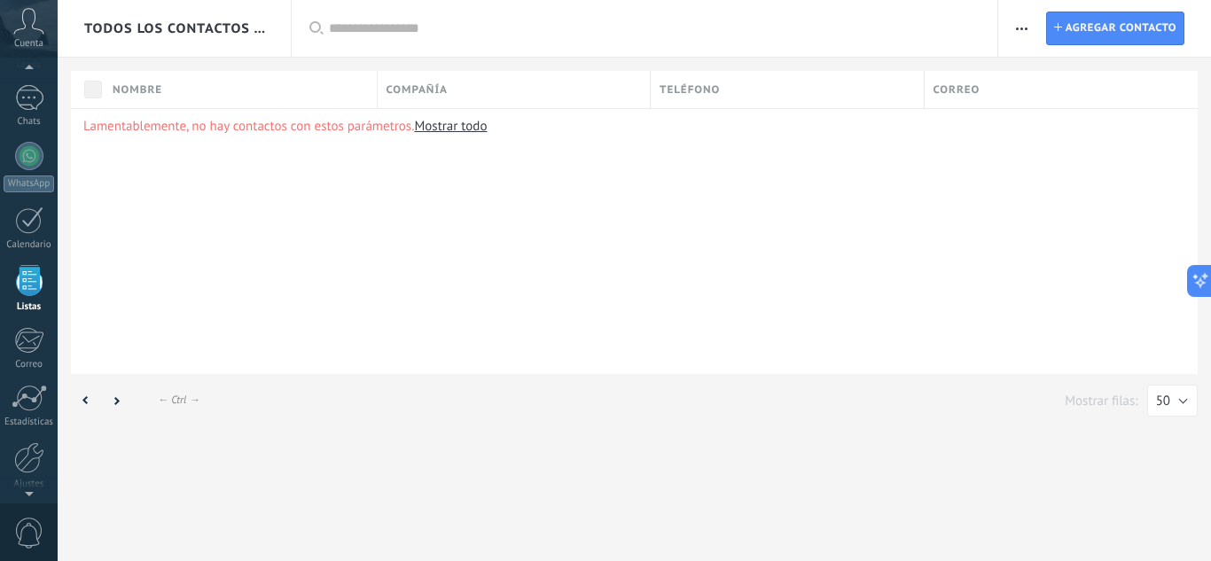
click at [440, 129] on link "Mostrar todo" at bounding box center [450, 126] width 73 height 17
click at [1023, 32] on span "button" at bounding box center [1022, 29] width 12 height 34
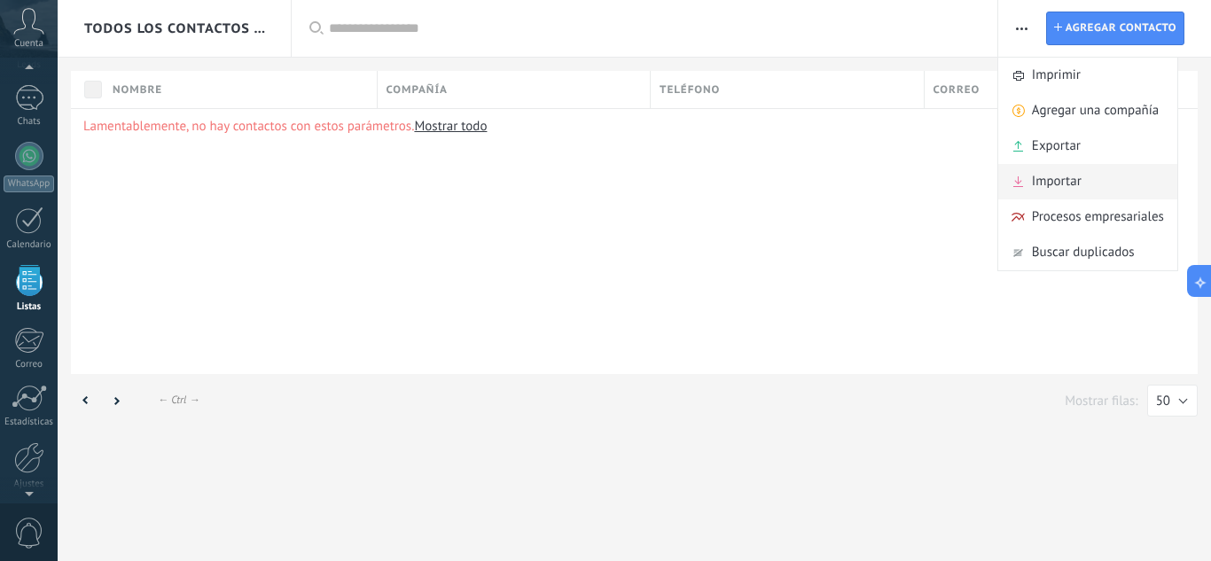
click at [1046, 179] on span "Importar" at bounding box center [1057, 181] width 50 height 35
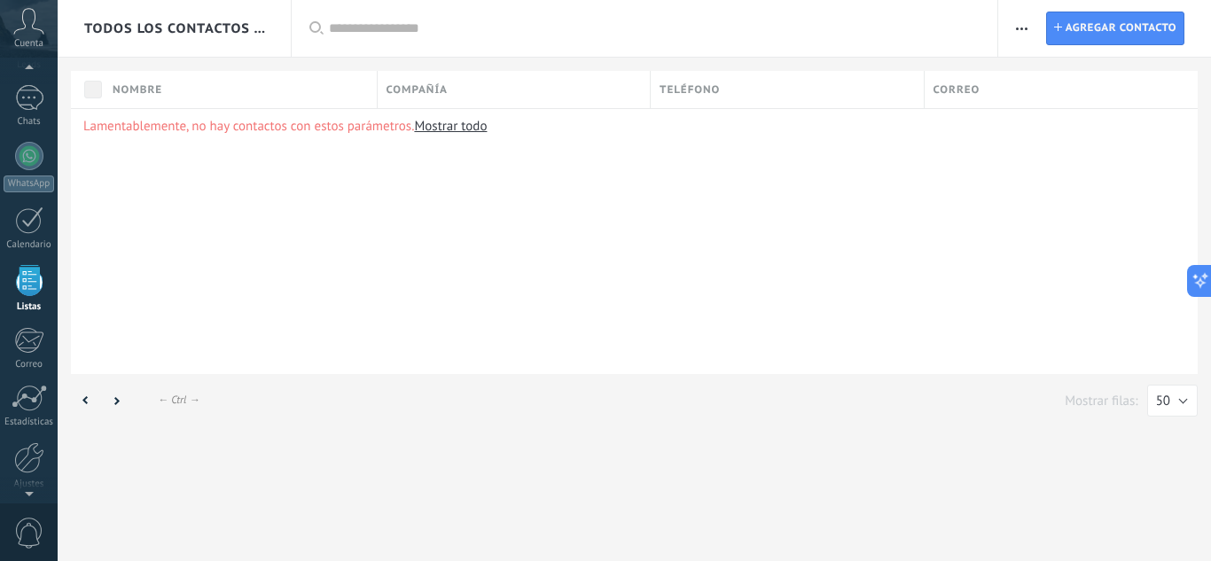
click at [1020, 29] on icon "button" at bounding box center [1022, 28] width 12 height 3
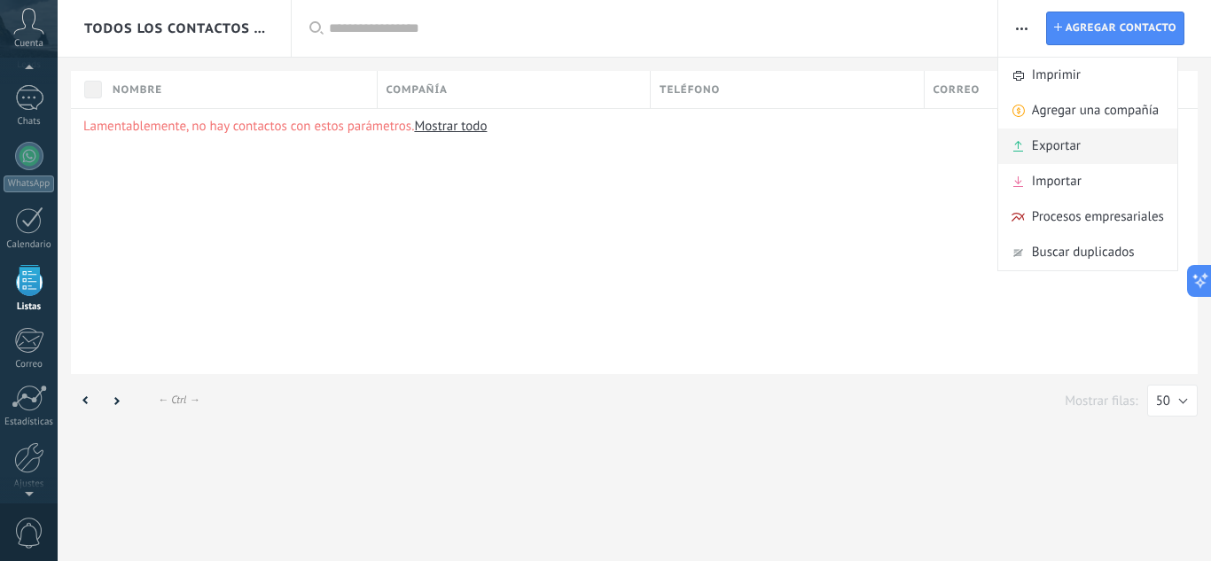
click at [1052, 149] on span "Exportar" at bounding box center [1056, 146] width 49 height 35
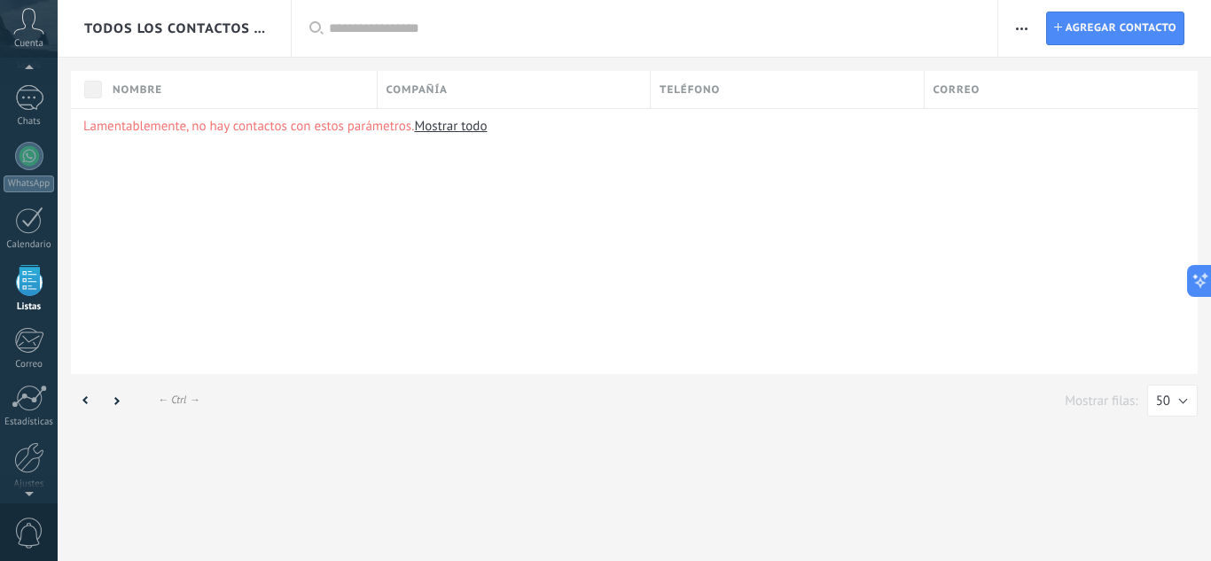
click at [350, 200] on div "Lamentablemente, no hay contactos con estos parámetros. Mostrar todo" at bounding box center [634, 241] width 1127 height 266
click at [447, 123] on link "Mostrar todo" at bounding box center [450, 126] width 73 height 17
click at [1089, 25] on span "Agregar contacto" at bounding box center [1120, 28] width 111 height 32
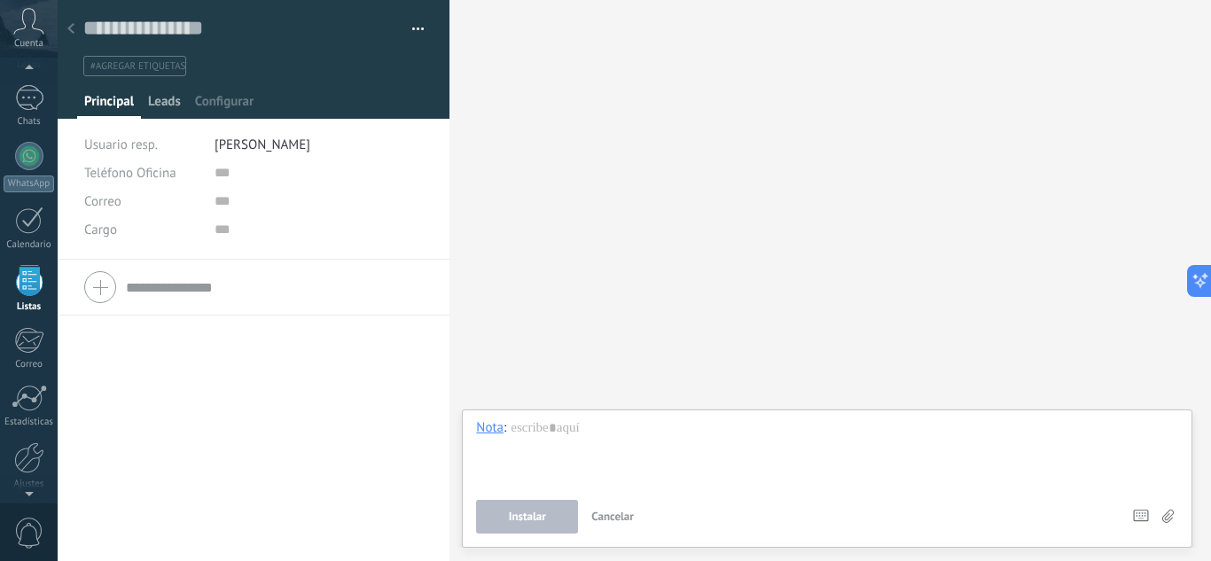
click at [178, 101] on span "Leads" at bounding box center [164, 106] width 33 height 26
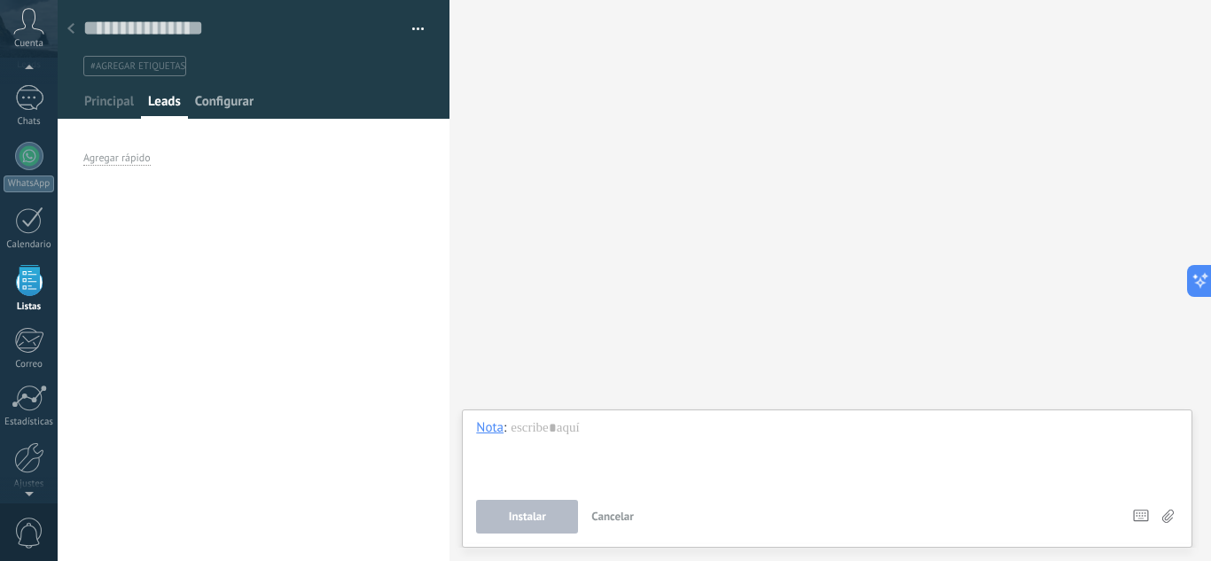
click at [223, 104] on span "Configurar" at bounding box center [224, 106] width 58 height 26
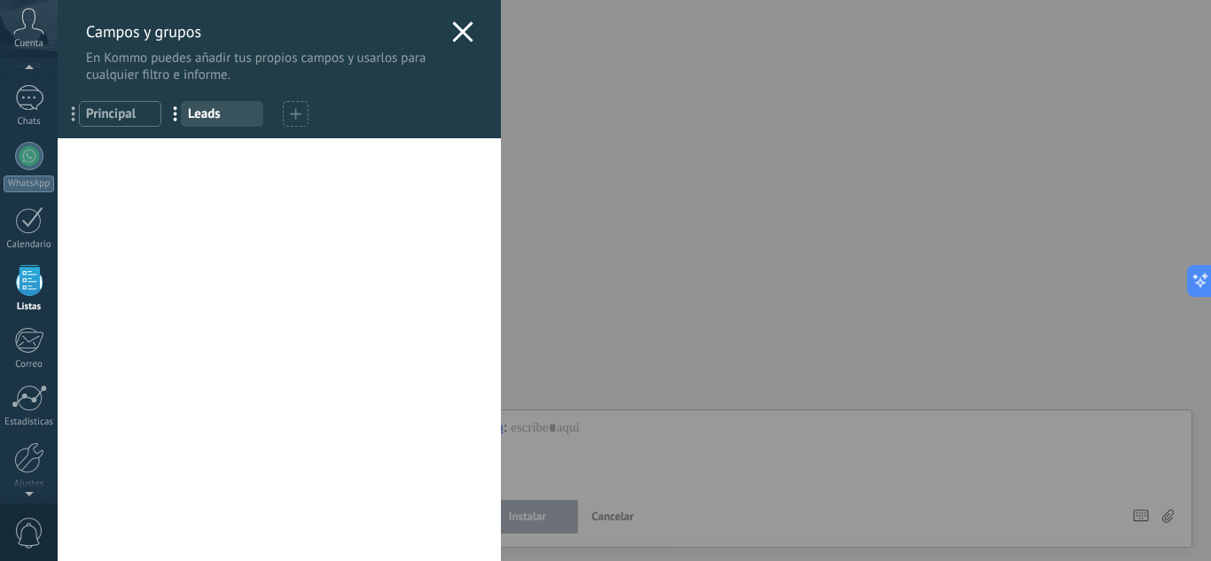
click at [122, 115] on span "Principal" at bounding box center [120, 113] width 68 height 17
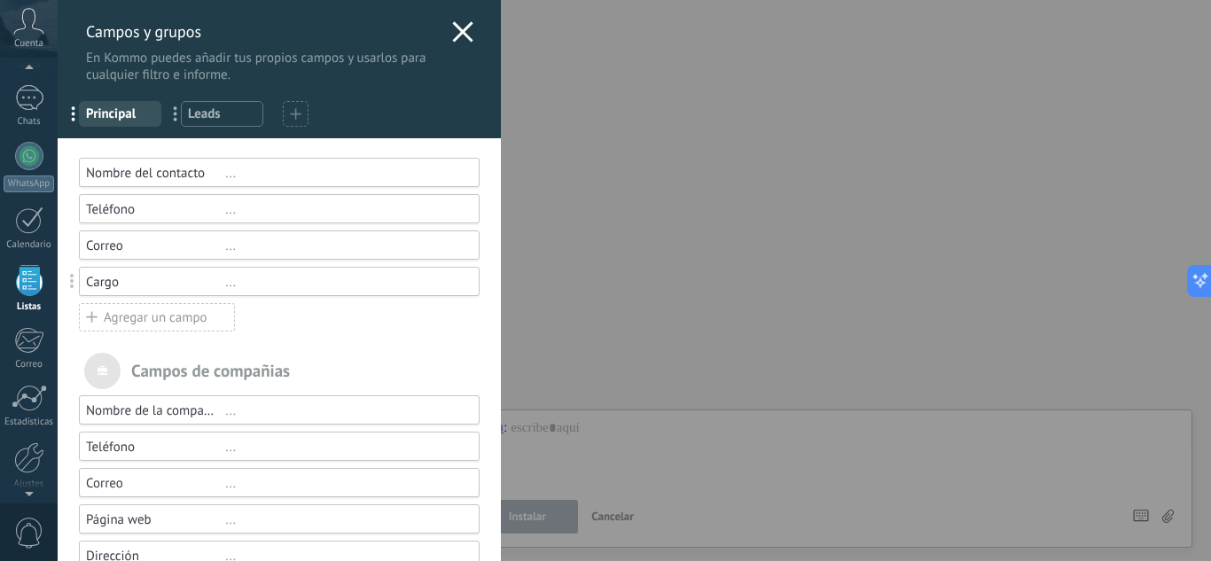
click at [294, 118] on icon at bounding box center [296, 114] width 12 height 12
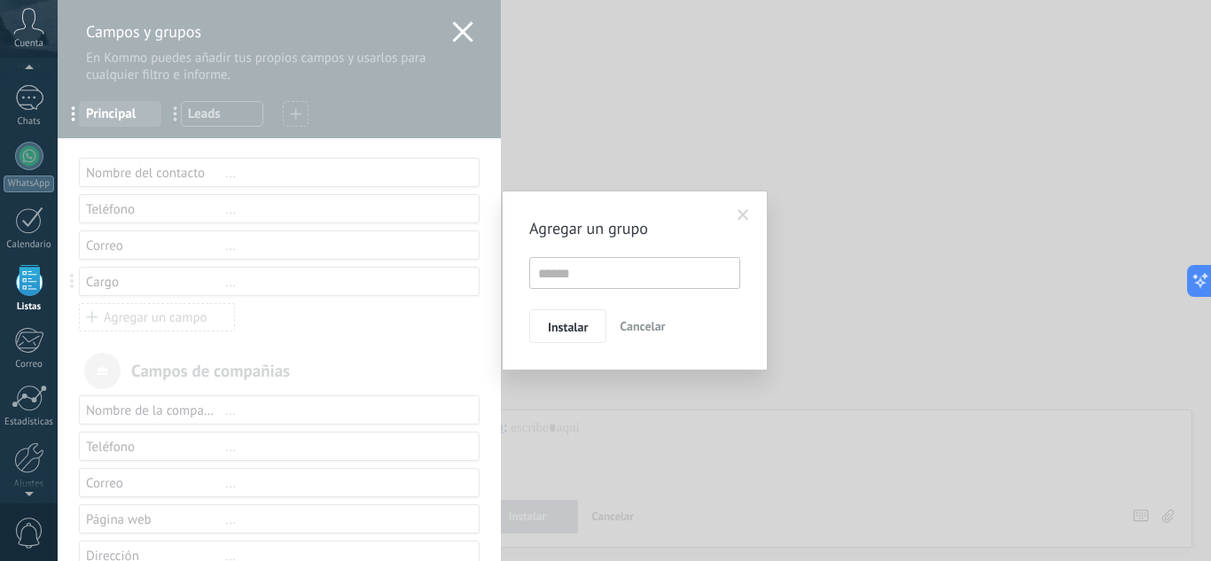
click at [451, 29] on div "Agregar un grupo Instalar Cancelar" at bounding box center [634, 280] width 1153 height 561
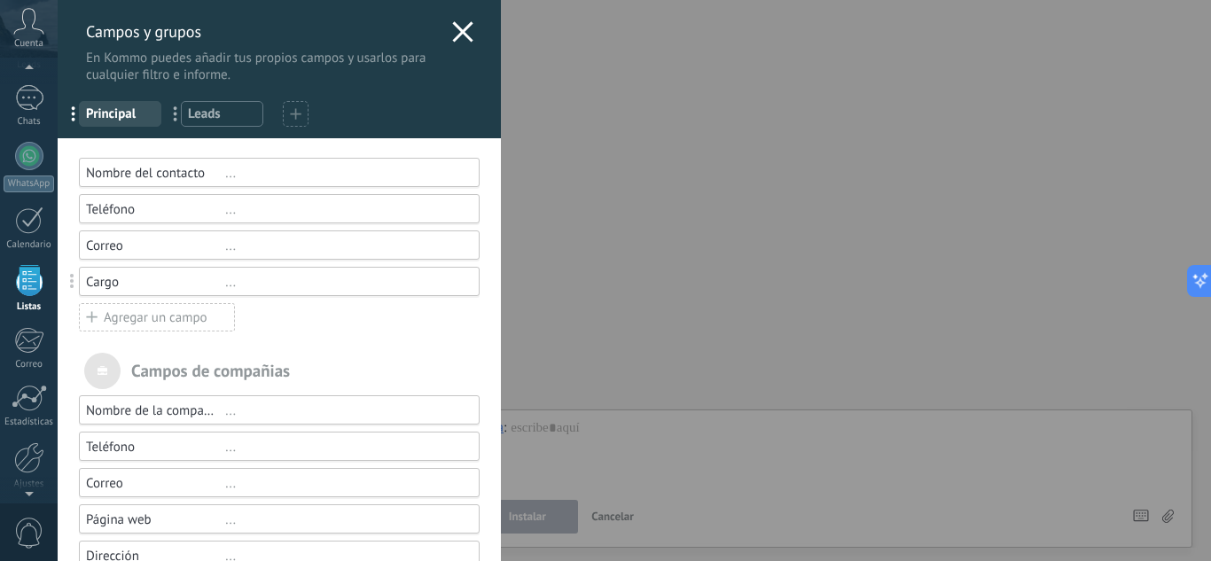
click at [465, 50] on div "[PERSON_NAME] y grupos En Kommo puedes añadir tus propios [PERSON_NAME] y usarl…" at bounding box center [279, 41] width 443 height 83
click at [75, 107] on span "..." at bounding box center [79, 113] width 36 height 30
click at [463, 34] on icon at bounding box center [462, 31] width 21 height 21
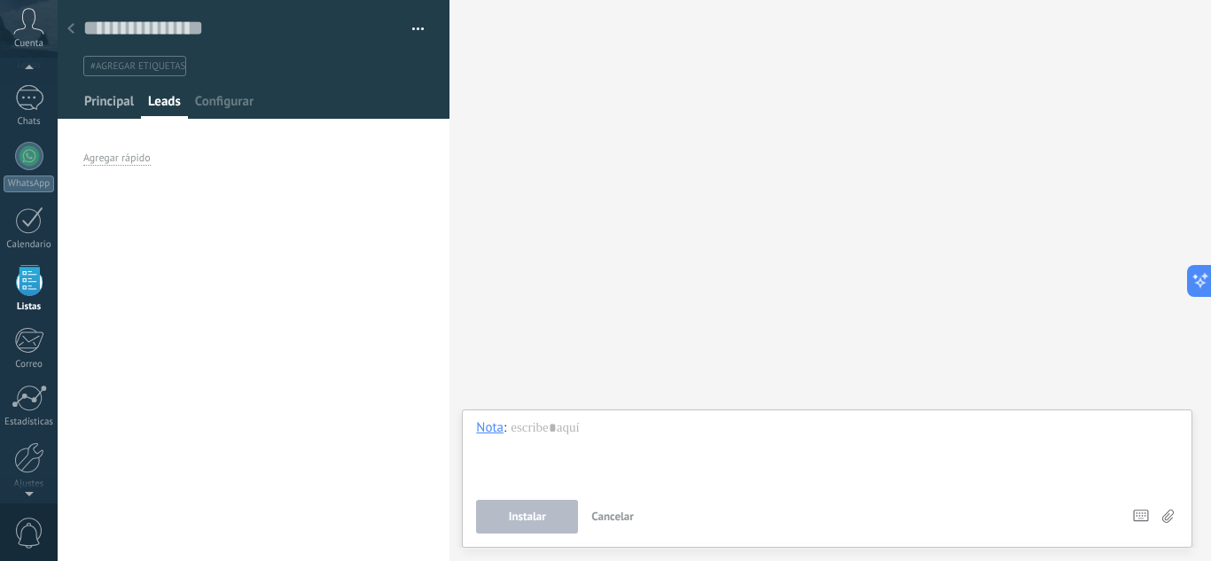
click at [112, 98] on span "Principal" at bounding box center [109, 106] width 50 height 26
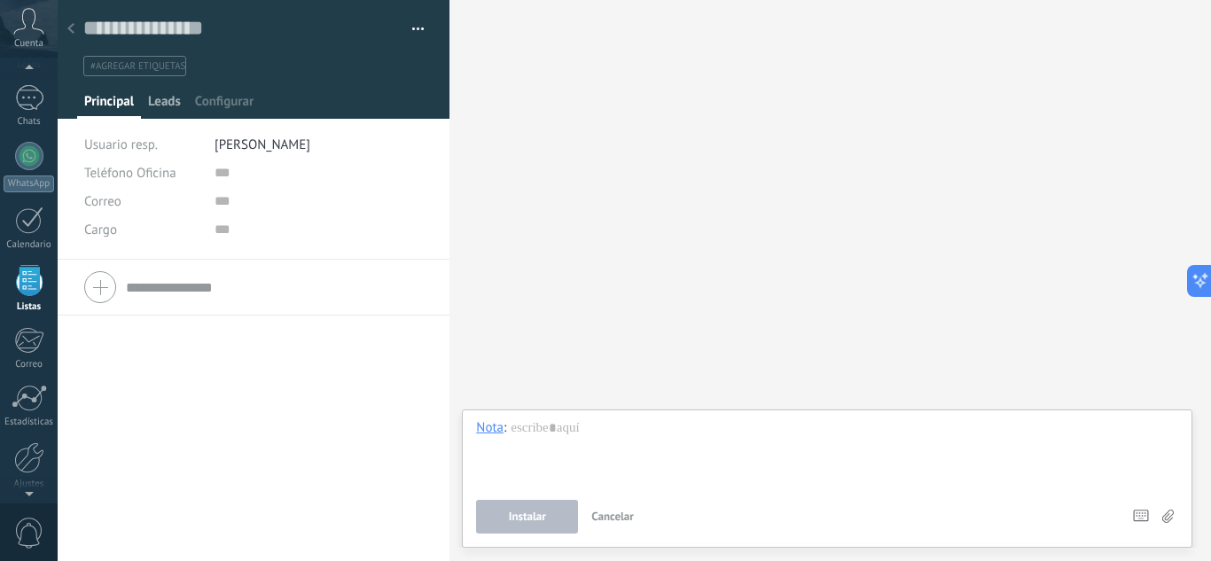
click at [182, 98] on div "Leads" at bounding box center [164, 106] width 47 height 26
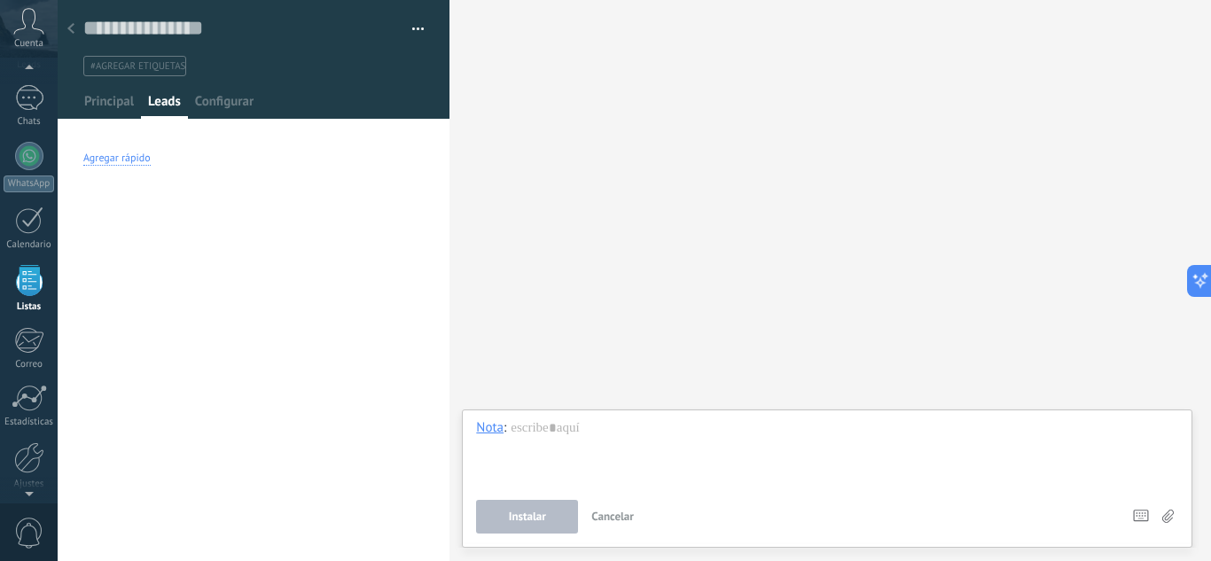
click at [141, 157] on div "Agregar rápido" at bounding box center [116, 159] width 67 height 14
